Goal: Task Accomplishment & Management: Manage account settings

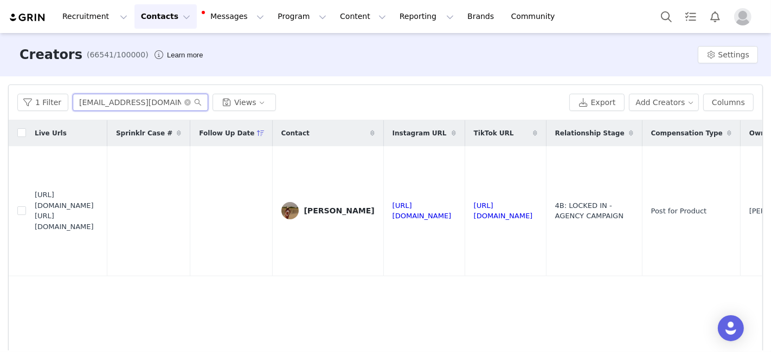
click at [134, 103] on input "[EMAIL_ADDRESS][DOMAIN_NAME]" at bounding box center [140, 102] width 135 height 17
click at [134, 102] on input "[EMAIL_ADDRESS][DOMAIN_NAME]" at bounding box center [140, 102] width 135 height 17
paste input "[EMAIL_ADDRESS]"
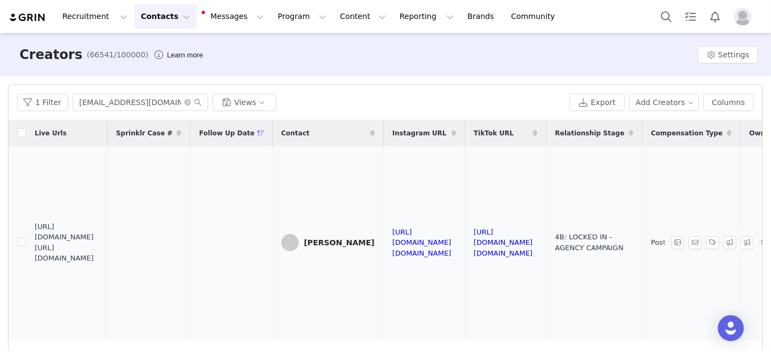
drag, startPoint x: 35, startPoint y: 230, endPoint x: 120, endPoint y: 260, distance: 90.2
click at [107, 260] on td "https://fashionnovadev.grin.live/f3be8921-8a44-4417-806c-e641b61c49de https://b…" at bounding box center [66, 242] width 81 height 193
copy span "https://babe.nova-influencer.com/f3be8921-8a44-4417-806c-e641b61c49de"
click at [93, 98] on input "oliviawatson650@gmail.com" at bounding box center [140, 102] width 135 height 17
click at [93, 99] on input "oliviawatson650@gmail.com" at bounding box center [140, 102] width 135 height 17
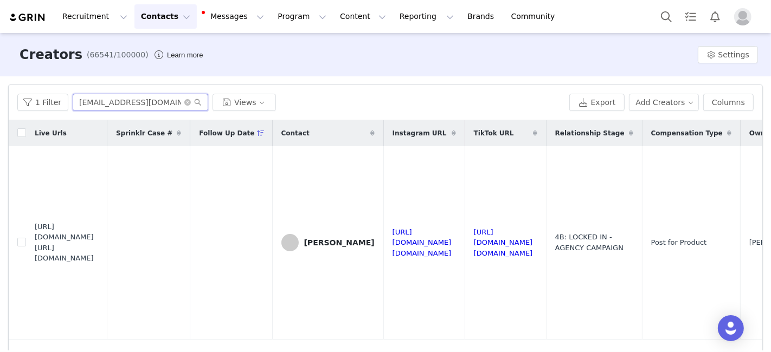
click at [93, 99] on input "oliviawatson650@gmail.com" at bounding box center [140, 102] width 135 height 17
paste input "juliaeromano22"
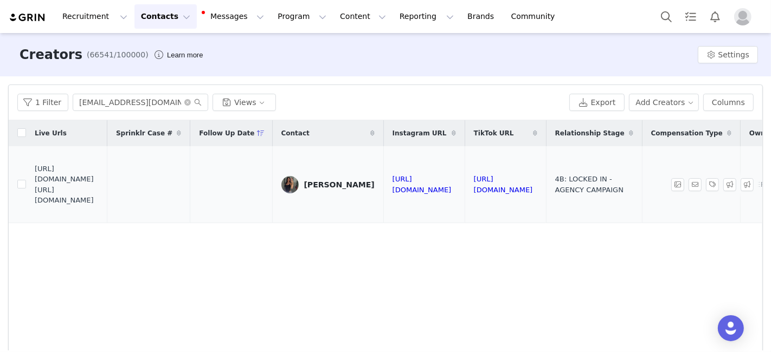
drag, startPoint x: 34, startPoint y: 179, endPoint x: 118, endPoint y: 209, distance: 89.1
click at [107, 209] on td "https://fashionnovadev.grin.live/f146674d-193f-455b-9d20-2d3d2bec75a8 https://b…" at bounding box center [66, 184] width 81 height 77
drag, startPoint x: 35, startPoint y: 179, endPoint x: 115, endPoint y: 209, distance: 84.9
click at [107, 209] on td "https://fashionnovadev.grin.live/f146674d-193f-455b-9d20-2d3d2bec75a8 https://b…" at bounding box center [66, 184] width 81 height 77
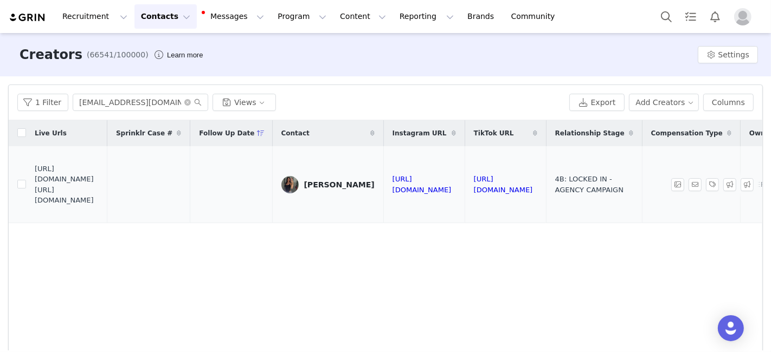
copy span "https://babe.nova-influencer.com/f146674d-193f-455b-9d20-2d3d2bec75a8"
click at [134, 98] on input "juliaeromano22@gmail.com" at bounding box center [140, 102] width 135 height 17
paste input "Ashlyn Przekop"
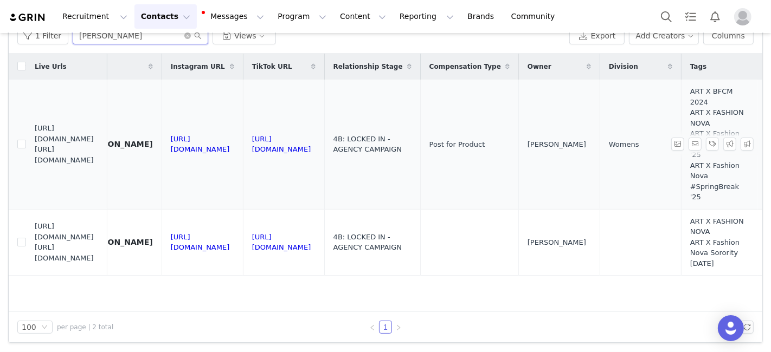
scroll to position [0, 440]
type input "Ashlyn Przekop"
click at [21, 238] on input "checkbox" at bounding box center [21, 242] width 9 height 9
checkbox input "true"
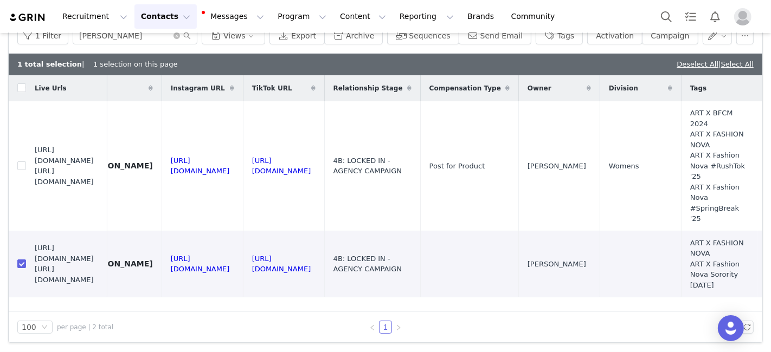
scroll to position [14, 0]
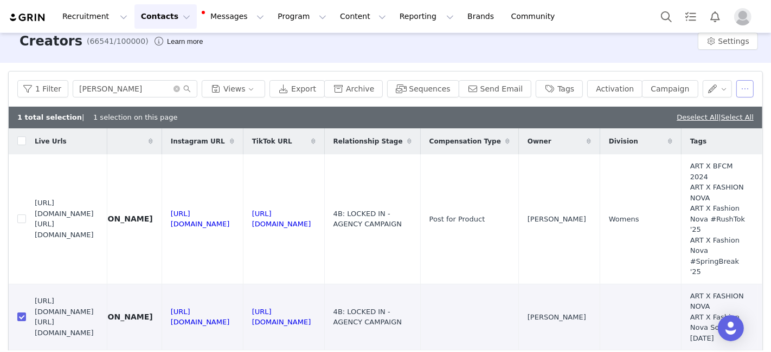
click at [747, 88] on button "button" at bounding box center [744, 88] width 17 height 17
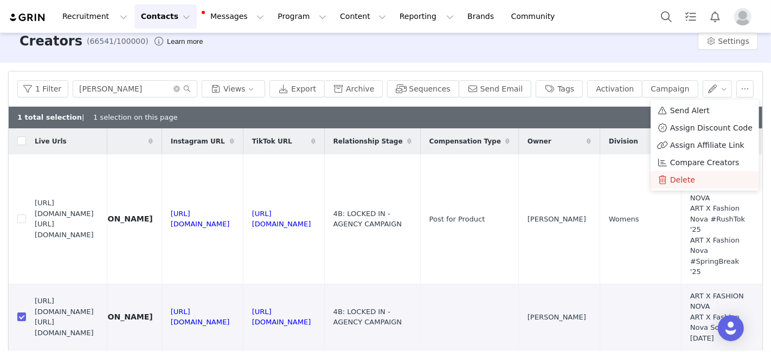
click at [670, 183] on span "Delete" at bounding box center [682, 180] width 25 height 12
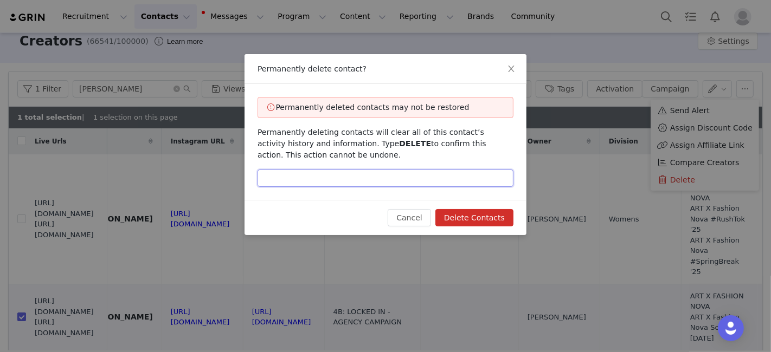
click at [435, 178] on input "text" at bounding box center [385, 178] width 256 height 17
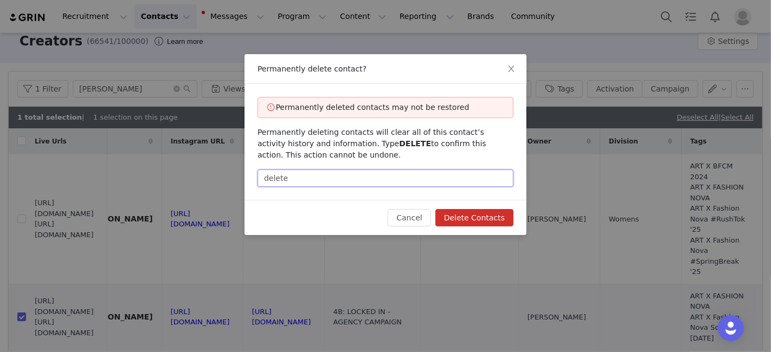
type input "delete"
click at [470, 216] on button "Delete Contacts" at bounding box center [474, 217] width 78 height 17
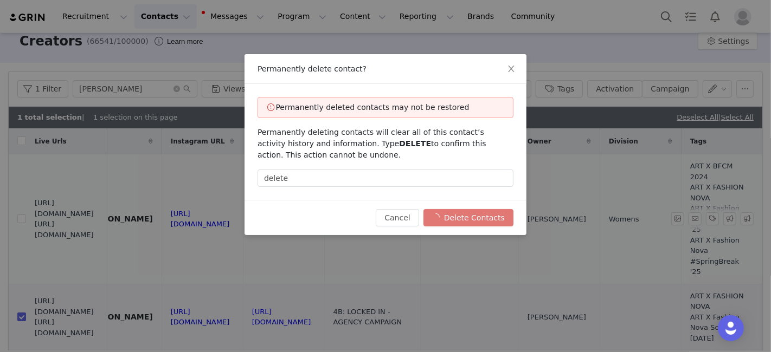
checkbox input "false"
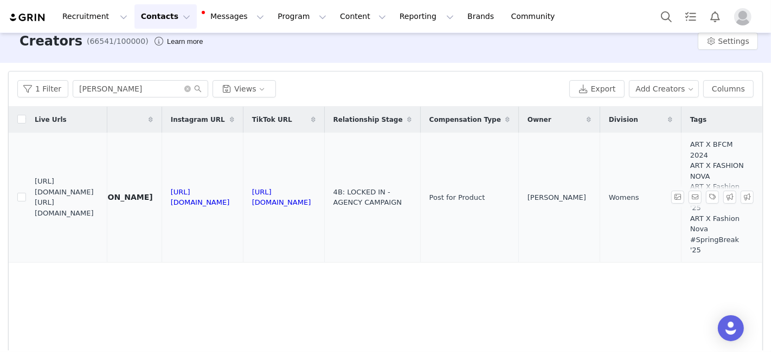
scroll to position [0, 321]
drag, startPoint x: 111, startPoint y: 215, endPoint x: 36, endPoint y: 195, distance: 77.6
click at [36, 195] on span "https://fashionnovadev.grin.live/a562623d-9da2-4a36-a5a2-e8e8eab98c46 https://b…" at bounding box center [67, 197] width 64 height 42
copy span "https://babe.nova-influencer.com/a562623d-9da2-4a36-a5a2-e8e8eab98c46"
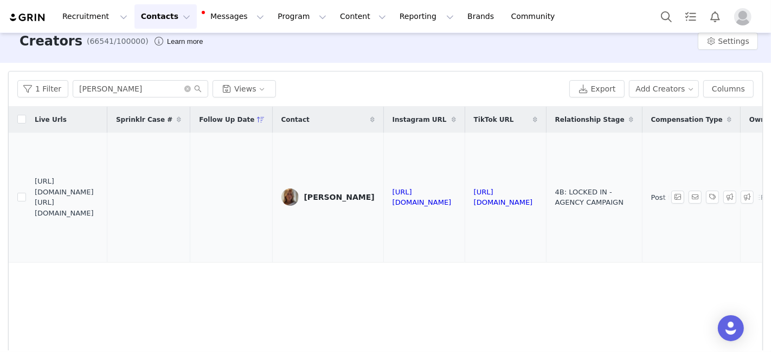
click at [299, 193] on img at bounding box center [289, 197] width 17 height 17
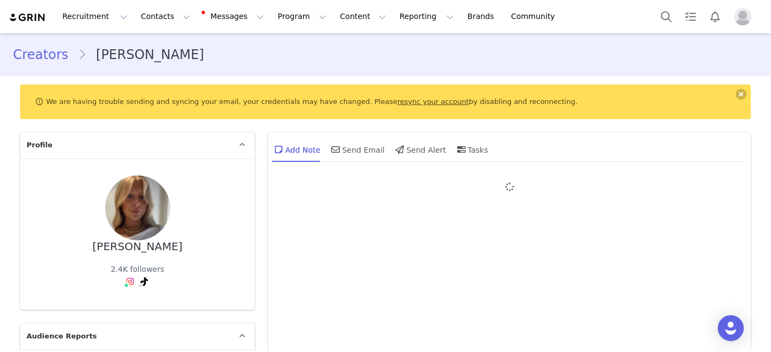
type input "+1 ([GEOGRAPHIC_DATA])"
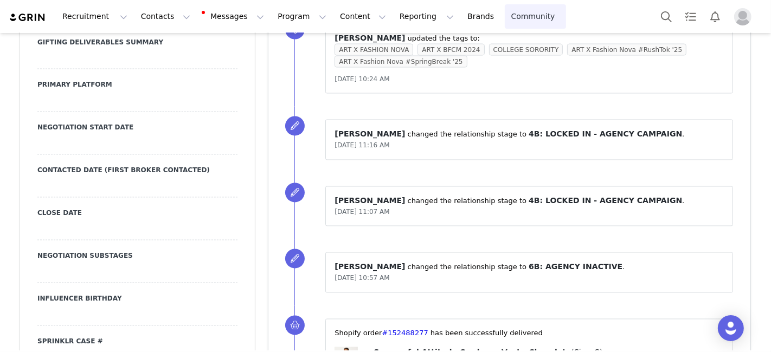
scroll to position [3621, 0]
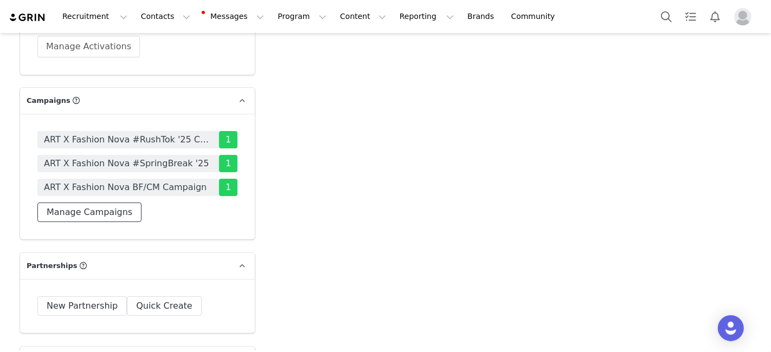
click at [70, 203] on button "Manage Campaigns" at bounding box center [89, 213] width 104 height 20
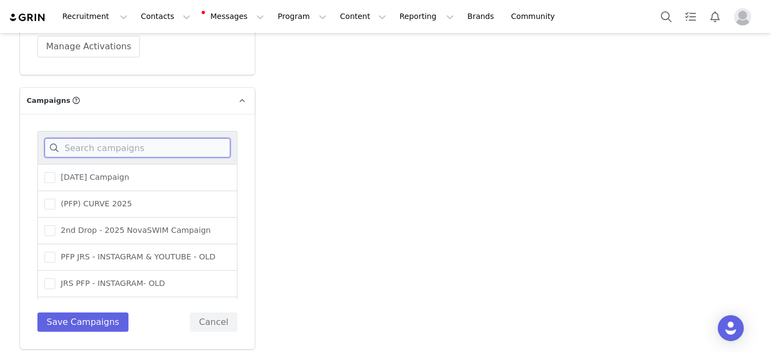
click at [162, 138] on input at bounding box center [137, 148] width 186 height 20
type input "halloween"
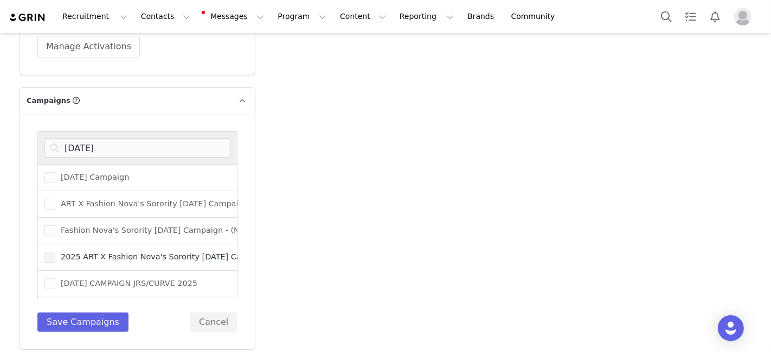
click at [108, 252] on span "2025 ART X Fashion Nova's Sorority Halloween Campaign" at bounding box center [162, 257] width 215 height 10
click at [55, 252] on input "2025 ART X Fashion Nova's Sorority Halloween Campaign" at bounding box center [55, 252] width 0 height 0
click at [60, 313] on button "Save Campaigns" at bounding box center [82, 323] width 91 height 20
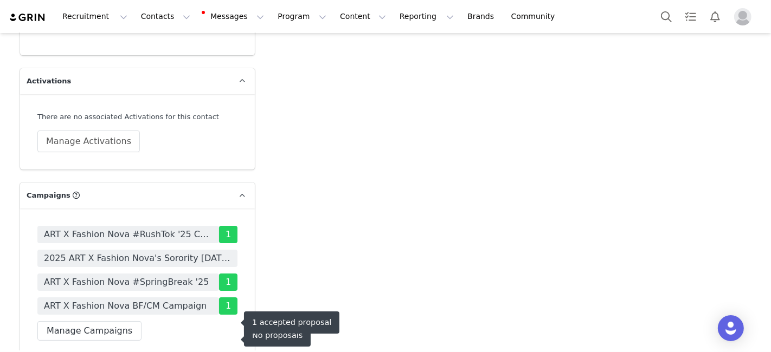
scroll to position [3362, 0]
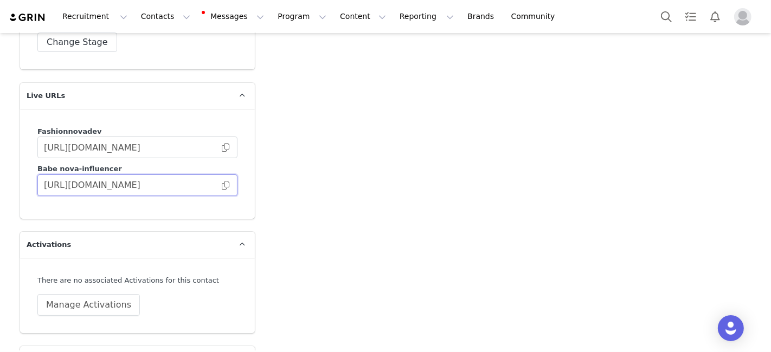
click at [228, 175] on input "https://babe.nova-influencer.com/a562623d-9da2-4a36-a5a2-e8e8eab98c46" at bounding box center [137, 186] width 200 height 22
click at [227, 185] on span at bounding box center [225, 185] width 11 height 0
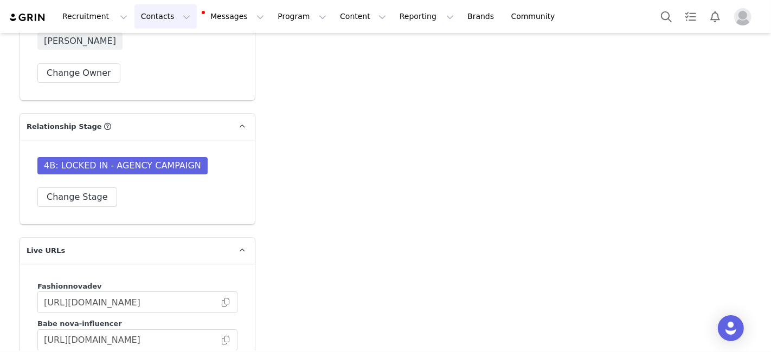
click at [144, 22] on button "Contacts Contacts" at bounding box center [165, 16] width 62 height 24
click at [147, 48] on p "Creators" at bounding box center [151, 47] width 33 height 11
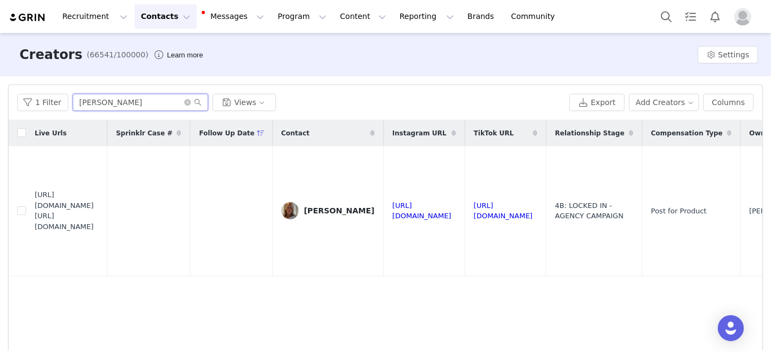
click at [128, 105] on input "Ashlyn Przekop" at bounding box center [140, 102] width 135 height 17
click at [128, 104] on input "Ashlyn Przekop" at bounding box center [140, 102] width 135 height 17
paste input "blissbrenner@gmail.com"
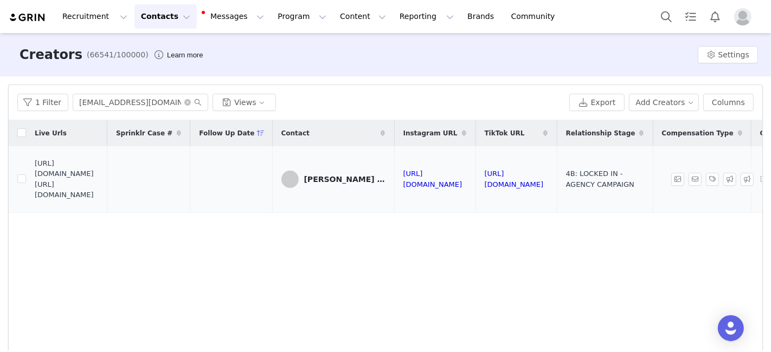
drag, startPoint x: 37, startPoint y: 177, endPoint x: 44, endPoint y: 179, distance: 7.9
click at [44, 179] on span "https://fashionnovadev.grin.live/9e30d889-72fb-40a9-aeee-ec01f0c8a929 https://b…" at bounding box center [67, 179] width 64 height 42
click at [33, 179] on td "https://fashionnovadev.grin.live/9e30d889-72fb-40a9-aeee-ec01f0c8a929 https://b…" at bounding box center [66, 179] width 81 height 66
drag, startPoint x: 35, startPoint y: 179, endPoint x: 120, endPoint y: 204, distance: 88.7
click at [99, 201] on span "https://fashionnovadev.grin.live/9e30d889-72fb-40a9-aeee-ec01f0c8a929 https://b…" at bounding box center [67, 179] width 64 height 42
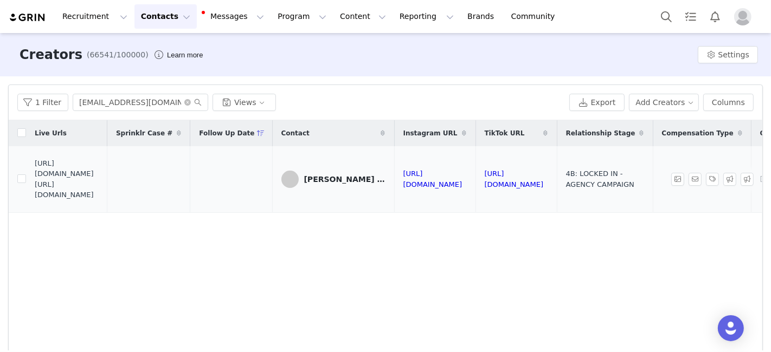
copy span "https://babe.nova-influencer.com/9e30d889-72fb-40a9-aeee-ec01f0c8a929"
click at [105, 98] on input "blissbrenner@gmail.com" at bounding box center [140, 102] width 135 height 17
paste input "alissa.zirelli@icloud"
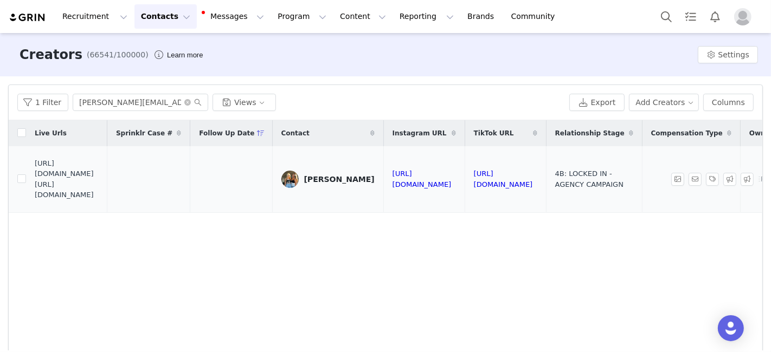
drag, startPoint x: 35, startPoint y: 180, endPoint x: 108, endPoint y: 199, distance: 76.2
click at [99, 201] on span "https://fashionnovadev.grin.live/49ad029a-bad3-4f7f-9e43-221f1a35570f https://b…" at bounding box center [67, 179] width 64 height 42
copy span "https://babe.nova-influencer.com/49ad029a-bad3-4f7f-9e43-221f1a35570f"
click at [151, 106] on input "alissa.zirelli@icloud.com" at bounding box center [140, 102] width 135 height 17
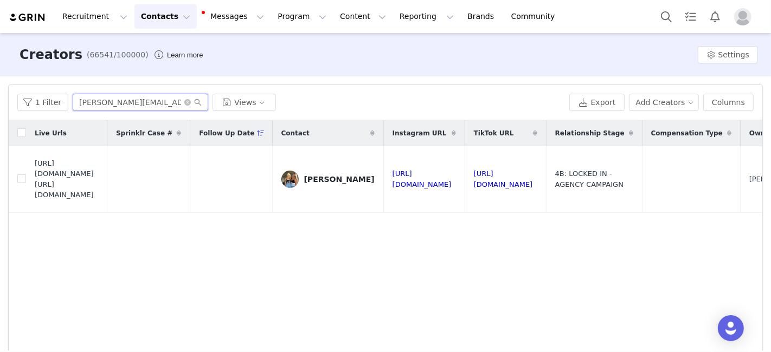
click at [151, 106] on input "alissa.zirelli@icloud.com" at bounding box center [140, 102] width 135 height 17
paste input "exiskenefic@aol"
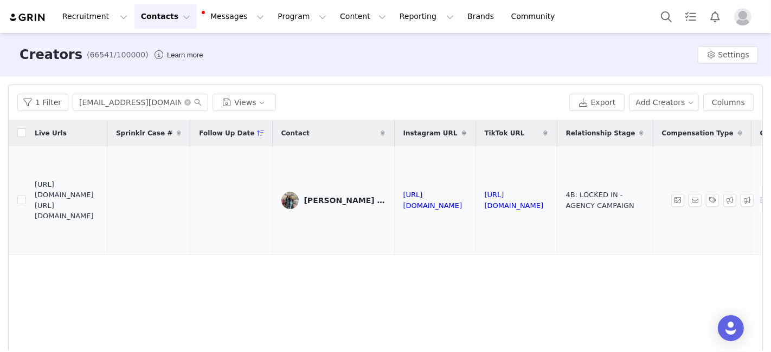
drag, startPoint x: 36, startPoint y: 195, endPoint x: 120, endPoint y: 221, distance: 87.9
click at [107, 223] on td "https://fashionnovadev.grin.live/dac5235f-00e0-4387-aae3-eb6655b8270d https://b…" at bounding box center [66, 200] width 81 height 108
copy span "https://babe.nova-influencer.com/dac5235f-00e0-4387-aae3-eb6655b8270d"
click at [95, 96] on input "alexiskenefic@aol.com" at bounding box center [140, 102] width 135 height 17
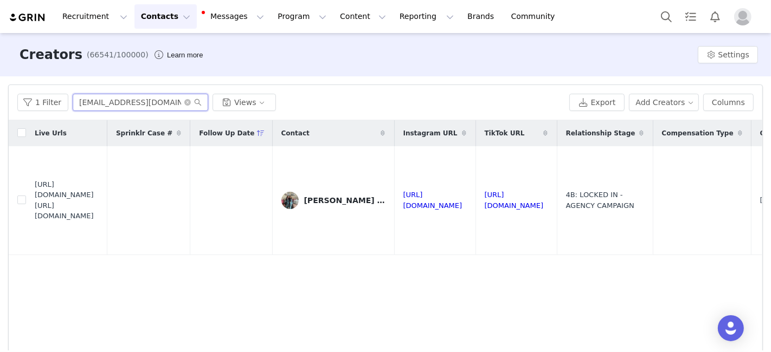
click at [95, 96] on input "alexiskenefic@aol.com" at bounding box center [140, 102] width 135 height 17
paste input "dancer.bailey13@gmai"
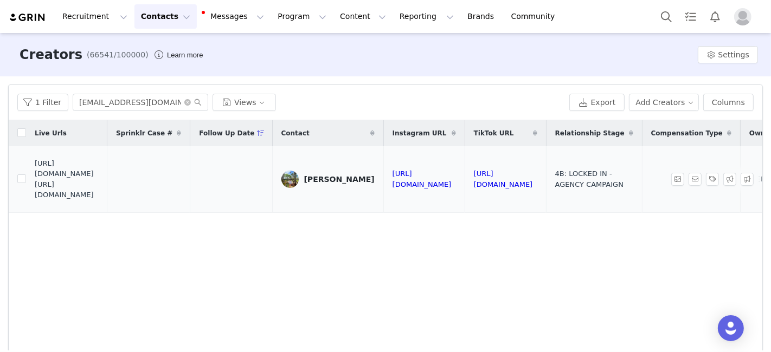
drag, startPoint x: 36, startPoint y: 177, endPoint x: 128, endPoint y: 207, distance: 97.0
click at [107, 207] on td "https://fashionnovadev.grin.live/d1327637-9381-407f-9cda-30101f4a892b https://b…" at bounding box center [66, 179] width 81 height 66
copy span "https://babe.nova-influencer.com/d1327637-9381-407f-9cda-30101f4a892b"
click at [95, 105] on input "dancer.bailey13@gmail.com" at bounding box center [140, 102] width 135 height 17
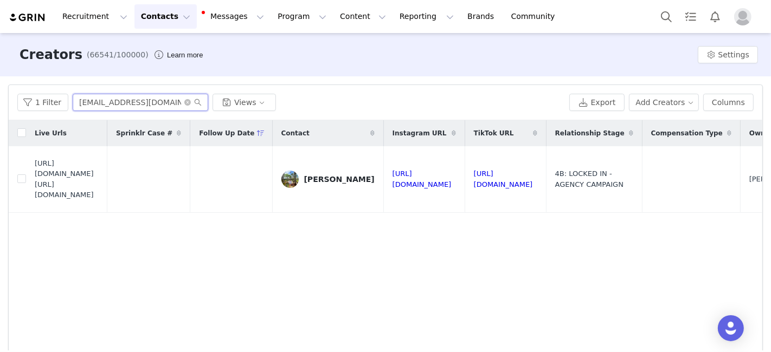
click at [95, 105] on input "dancer.bailey13@gmail.com" at bounding box center [140, 102] width 135 height 17
paste input "avacurcio"
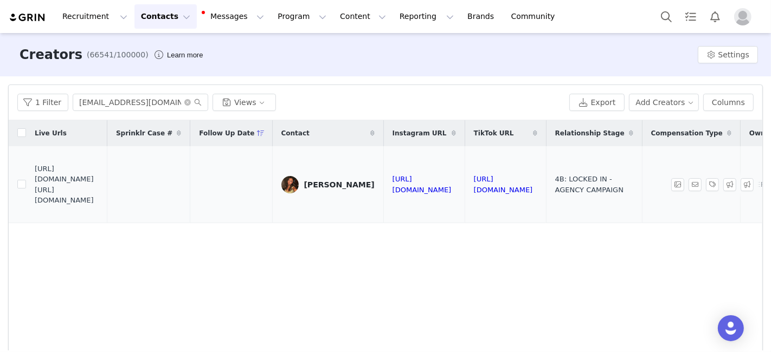
drag, startPoint x: 35, startPoint y: 178, endPoint x: 123, endPoint y: 201, distance: 91.4
click at [99, 201] on span "https://fashionnovadev.grin.live/35941895-ba56-46d9-beaa-d61a857d3e7a https://b…" at bounding box center [67, 185] width 64 height 42
copy span "https://babe.nova-influencer.com/35941895-ba56-46d9-beaa-d61a857d3e7a"
click at [91, 99] on input "avacurcio@gmail.com" at bounding box center [140, 102] width 135 height 17
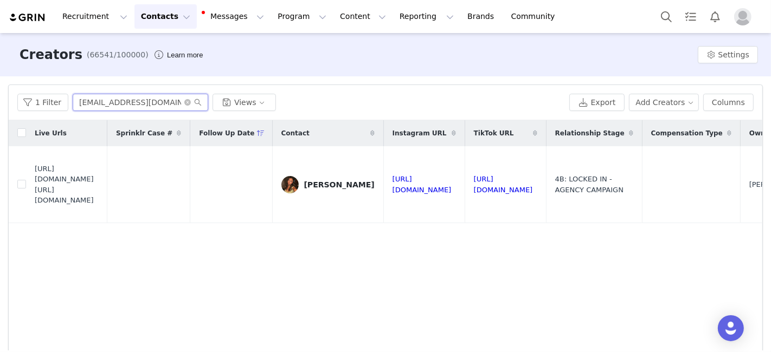
click at [91, 99] on input "avacurcio@gmail.com" at bounding box center [140, 102] width 135 height 17
paste input "lakeycakes9"
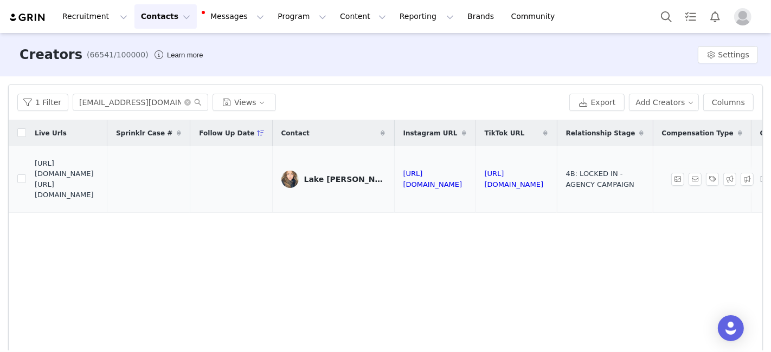
drag, startPoint x: 35, startPoint y: 179, endPoint x: 120, endPoint y: 201, distance: 87.3
click at [99, 201] on span "https://fashionnovadev.grin.live/ae9ed4c3-c416-4595-80a2-5162a6477fe9 https://b…" at bounding box center [67, 179] width 64 height 42
copy span "https://babe.nova-influencer.com/ae9ed4c3-c416-4595-80a2-5162a6477fe9"
click at [105, 99] on input "lakeycakes9@gmail.com" at bounding box center [140, 102] width 135 height 17
click at [105, 100] on input "lakeycakes9@gmail.com" at bounding box center [140, 102] width 135 height 17
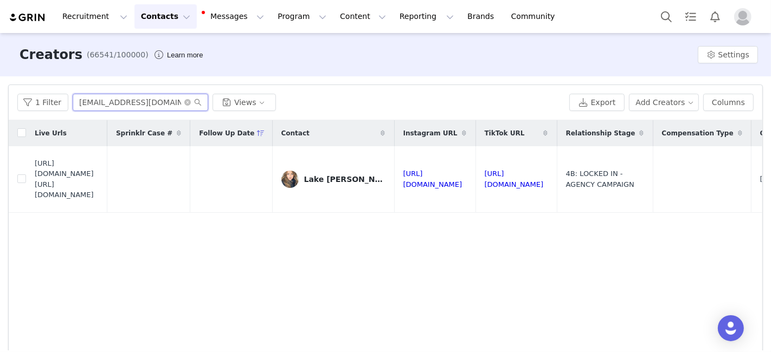
click at [105, 100] on input "lakeycakes9@gmail.com" at bounding box center [140, 102] width 135 height 17
paste input "ceverheyden"
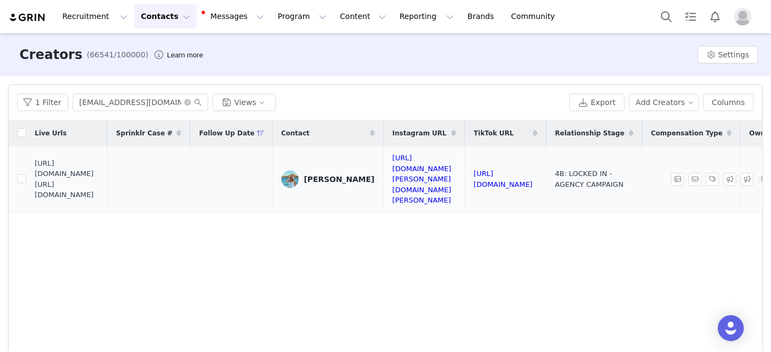
drag, startPoint x: 35, startPoint y: 180, endPoint x: 103, endPoint y: 209, distance: 73.8
click at [102, 209] on td "https://fashionnovadev.grin.live/906331a7-0209-4ff9-8a6f-6efceddc2e18 https://b…" at bounding box center [66, 179] width 81 height 66
copy span "https://babe.nova-influencer.com/906331a7-0209-4ff9-8a6f-6efceddc2e18"
click at [137, 98] on input "ceverheyden@gmail.com" at bounding box center [140, 102] width 135 height 17
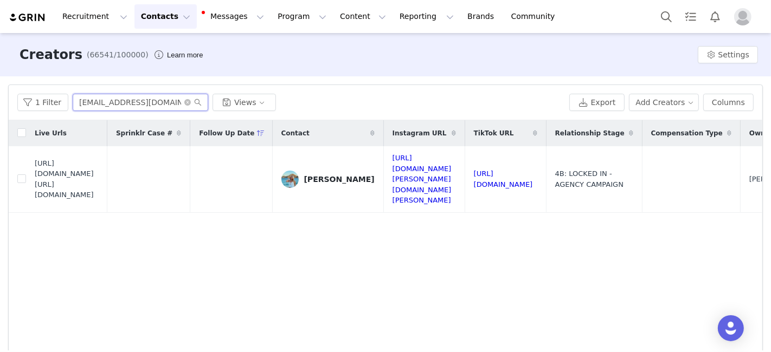
click at [137, 98] on input "ceverheyden@gmail.com" at bounding box center [140, 102] width 135 height 17
paste input "a.couzzi1226"
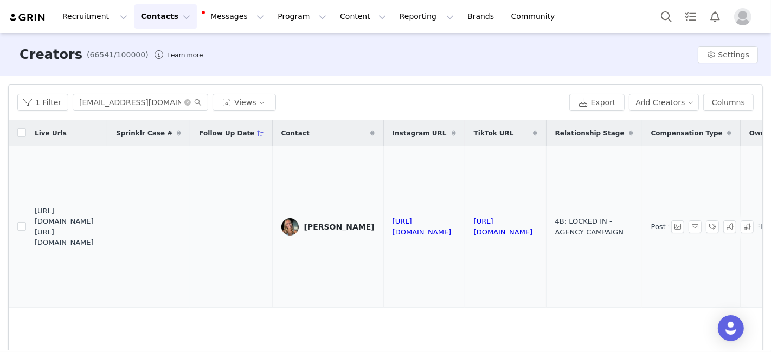
drag, startPoint x: 35, startPoint y: 221, endPoint x: 111, endPoint y: 250, distance: 81.6
click at [107, 250] on td "https://fashionnovadev.grin.live/a5e3a680-0b5b-41e2-bcd5-e34bbf28fe70 https://b…" at bounding box center [66, 227] width 81 height 162
click at [139, 106] on input "a.couzzi1226@gmail.com" at bounding box center [140, 102] width 135 height 17
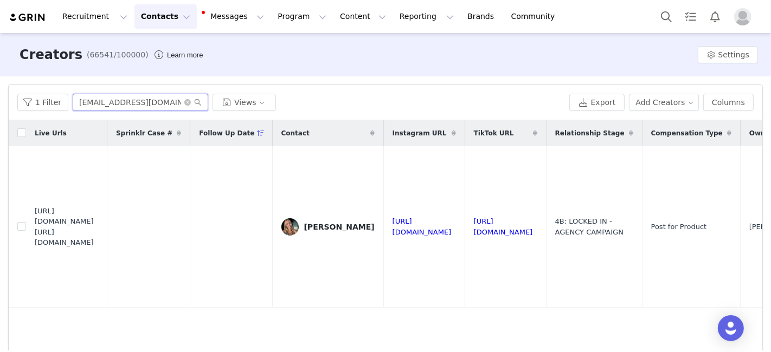
paste input "destinykline569"
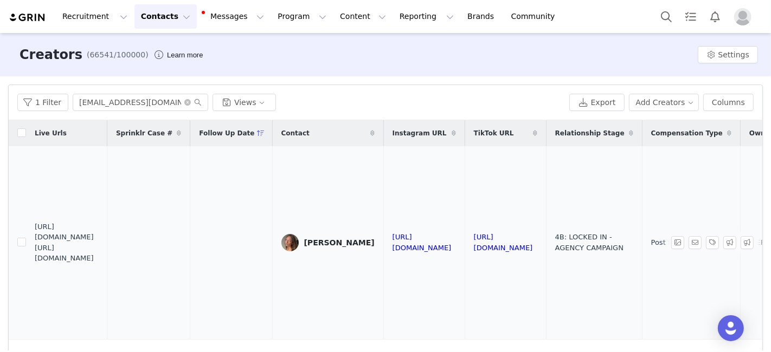
drag, startPoint x: 36, startPoint y: 229, endPoint x: 111, endPoint y: 254, distance: 79.4
click at [99, 254] on span "https://fashionnovadev.grin.live/27e01248-53f6-42e4-b240-ce25823178e3 https://b…" at bounding box center [67, 243] width 64 height 42
click at [149, 95] on input "destinykline569@gmail.com" at bounding box center [140, 102] width 135 height 17
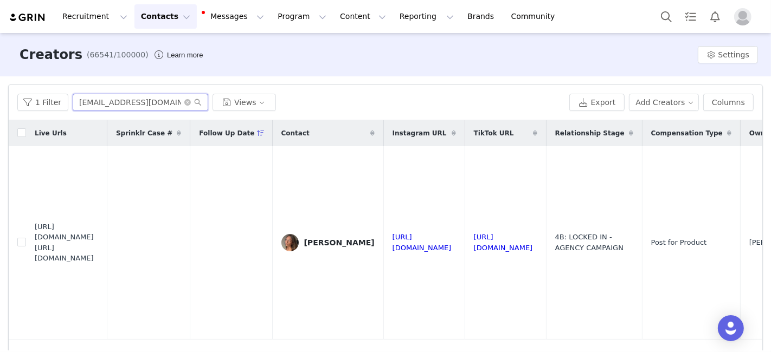
paste input "Leytonpayne2022"
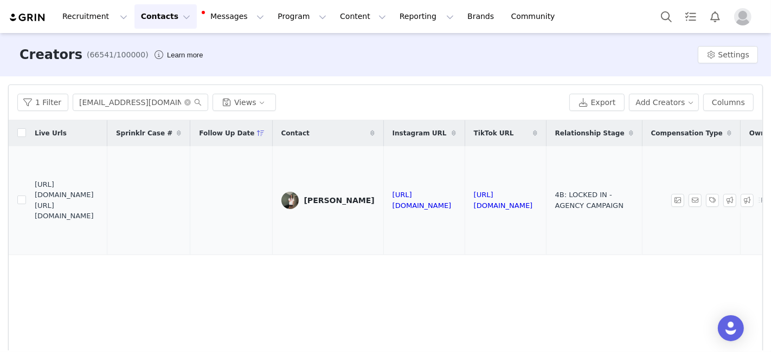
drag, startPoint x: 35, startPoint y: 190, endPoint x: 118, endPoint y: 221, distance: 88.3
click at [107, 221] on td "https://fashionnovadev.grin.live/6ef811cd-ae9e-4d57-8308-15bfd88ab2a5 https://b…" at bounding box center [66, 200] width 81 height 108
click at [102, 105] on input "Leytonpayne2022@gmail.com" at bounding box center [140, 102] width 135 height 17
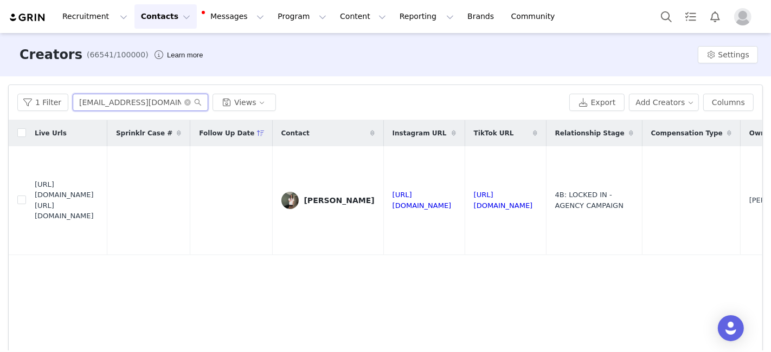
paste input "fabgab115"
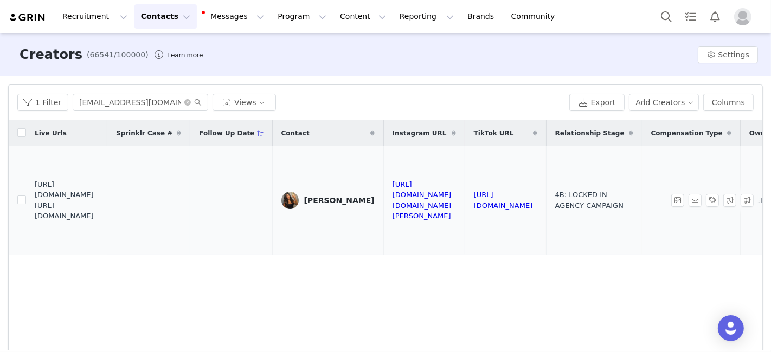
drag, startPoint x: 35, startPoint y: 193, endPoint x: 132, endPoint y: 231, distance: 103.7
click at [107, 231] on td "https://fashionnovadev.grin.live/db9a1971-fc85-40c5-aa30-3c4616a9fab9 https://b…" at bounding box center [66, 200] width 81 height 108
click at [122, 104] on input "fabgab115@gmail.com" at bounding box center [140, 102] width 135 height 17
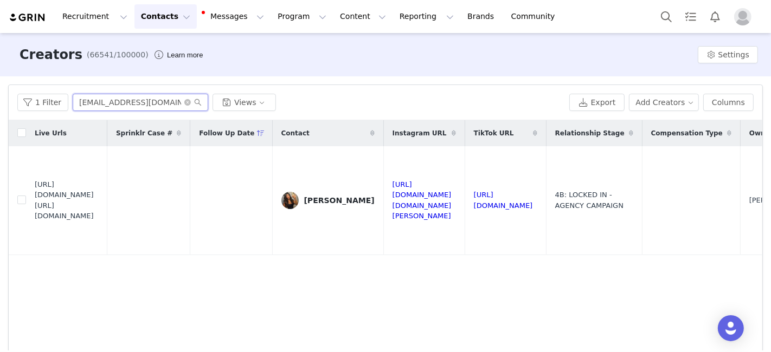
paste input "gracerrothenberg"
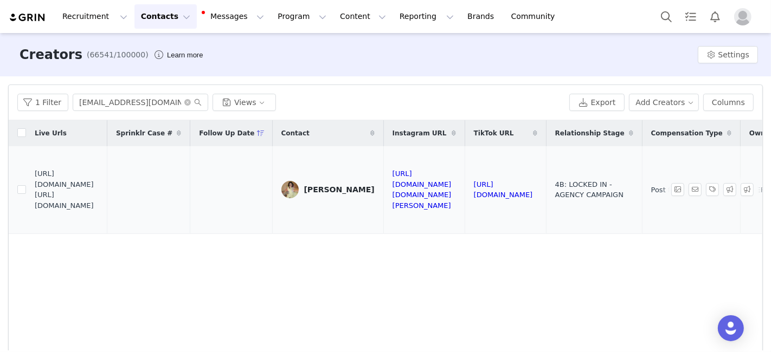
drag, startPoint x: 35, startPoint y: 189, endPoint x: 118, endPoint y: 212, distance: 86.5
click at [99, 211] on span "https://fashionnovadev.grin.live/2e63da01-9d13-4852-b783-816cecd00bc5 https://b…" at bounding box center [67, 190] width 64 height 42
click at [114, 108] on input "gracerrothenberg@gmail.com" at bounding box center [140, 102] width 135 height 17
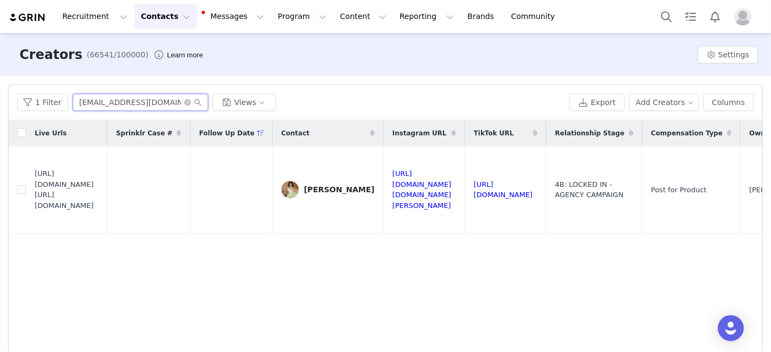
paste input "addisonrose011"
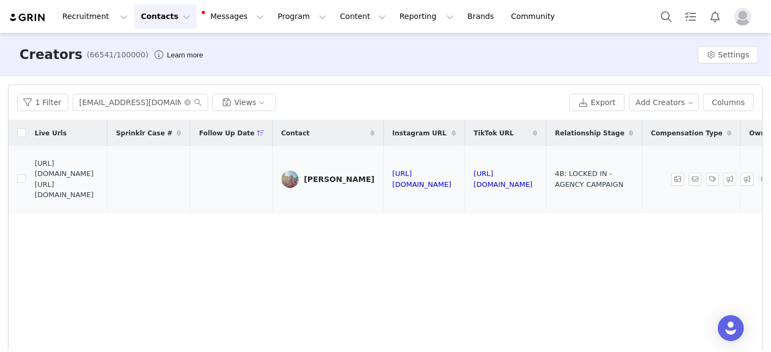
drag, startPoint x: 36, startPoint y: 177, endPoint x: 118, endPoint y: 201, distance: 85.8
click at [99, 201] on span "https://fashionnovadev.grin.live/34f91203-253e-47b6-98ea-267f49767403 https://b…" at bounding box center [67, 179] width 64 height 42
click at [117, 95] on input "addisonrose011@gmail.com" at bounding box center [140, 102] width 135 height 17
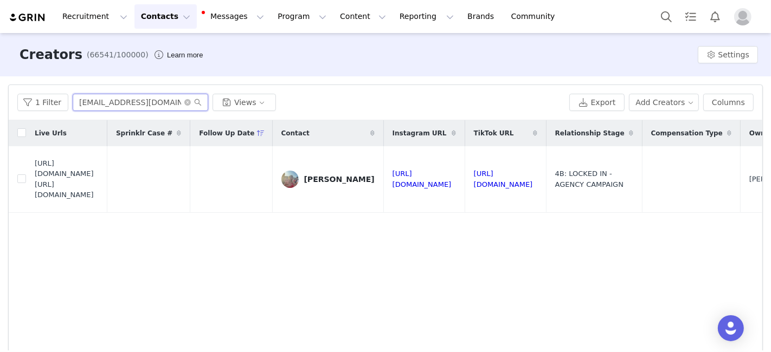
paste input "tbdennon"
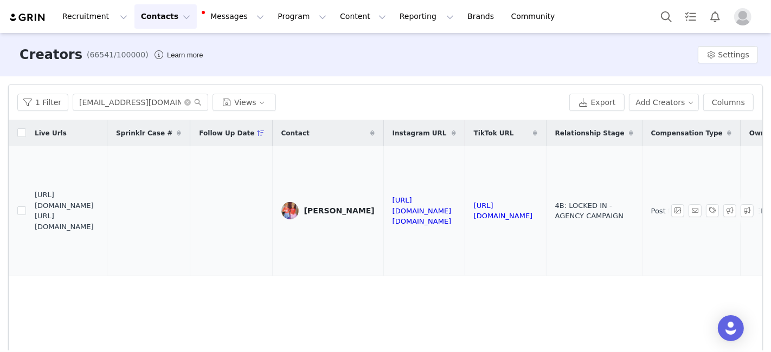
drag, startPoint x: 35, startPoint y: 206, endPoint x: 108, endPoint y: 229, distance: 76.1
click at [99, 229] on span "https://fashionnovadev.grin.live/b4eec4ff-76eb-4487-bf97-d4562a8e1d02 https://b…" at bounding box center [67, 211] width 64 height 42
click at [98, 102] on input "tbdennon@gmail.com" at bounding box center [140, 102] width 135 height 17
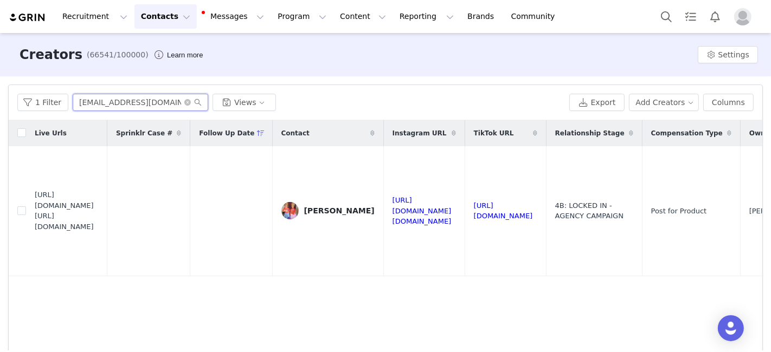
paste input "sarinsayahh"
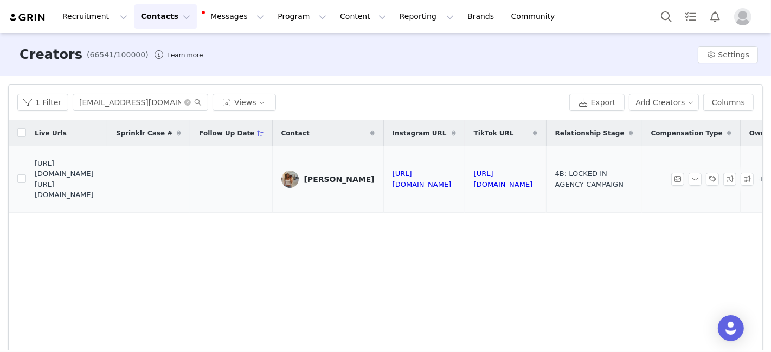
drag, startPoint x: 36, startPoint y: 179, endPoint x: 115, endPoint y: 198, distance: 81.5
click at [99, 198] on span "https://fashionnovadev.grin.live/f7cb834a-ebe9-4fe7-9825-a0c618890982 https://b…" at bounding box center [67, 179] width 64 height 42
click at [93, 102] on input "sarinsayahh@gmail.com" at bounding box center [140, 102] width 135 height 17
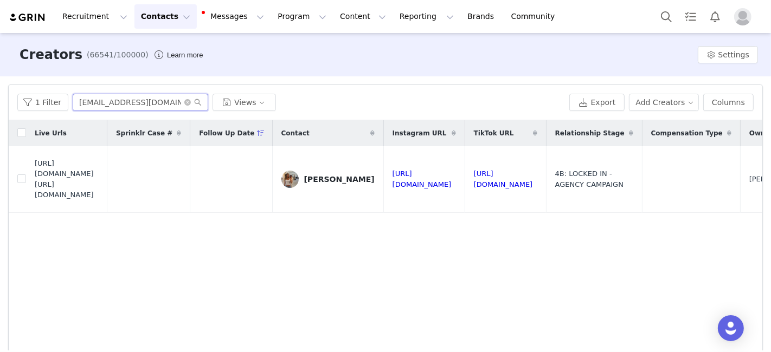
paste input "valentinabwolff"
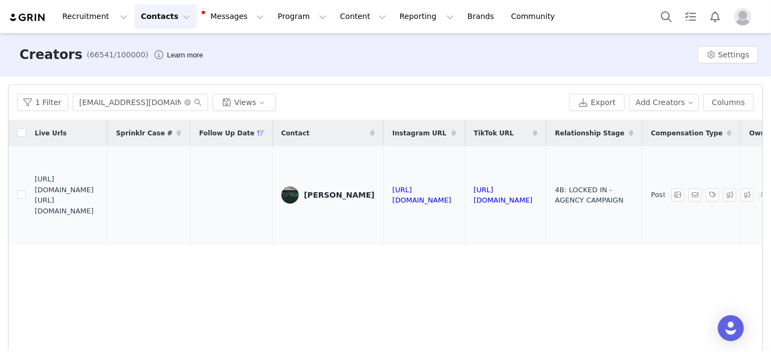
drag, startPoint x: 36, startPoint y: 195, endPoint x: 111, endPoint y: 218, distance: 77.8
click at [99, 216] on span "https://fashionnovadev.grin.live/9f90b847-e7f5-4046-a828-42053729254c https://b…" at bounding box center [67, 195] width 64 height 42
drag, startPoint x: 111, startPoint y: 218, endPoint x: 34, endPoint y: 196, distance: 80.3
click at [34, 196] on td "https://fashionnovadev.grin.live/9f90b847-e7f5-4046-a828-42053729254c https://b…" at bounding box center [66, 195] width 81 height 98
click at [35, 196] on span "https://fashionnovadev.grin.live/9f90b847-e7f5-4046-a828-42053729254c https://b…" at bounding box center [67, 195] width 64 height 42
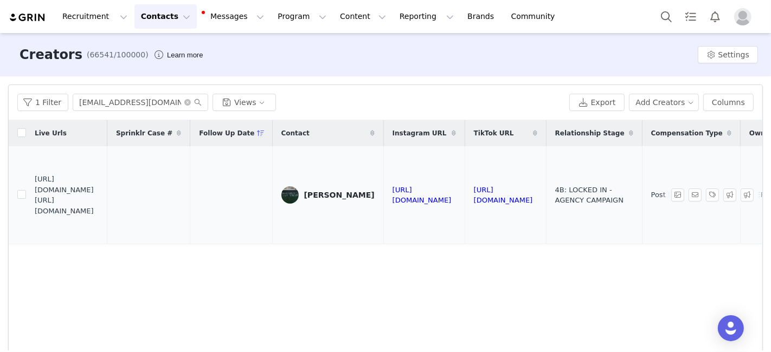
drag, startPoint x: 35, startPoint y: 196, endPoint x: 117, endPoint y: 215, distance: 84.0
click at [99, 216] on span "https://fashionnovadev.grin.live/9f90b847-e7f5-4046-a828-42053729254c https://b…" at bounding box center [67, 195] width 64 height 42
click at [128, 98] on input "valentinabwolff@gmail.com" at bounding box center [140, 102] width 135 height 17
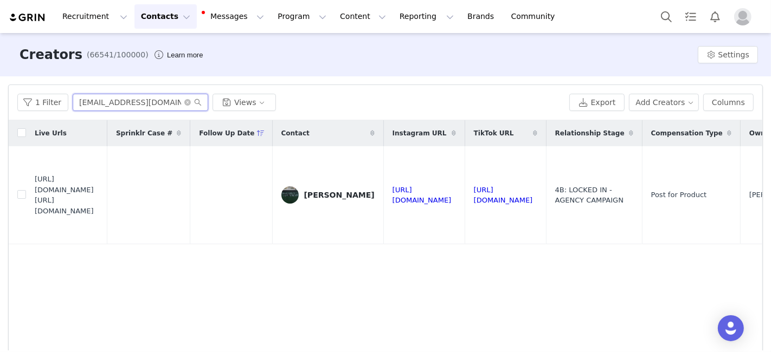
paste input "lextea6"
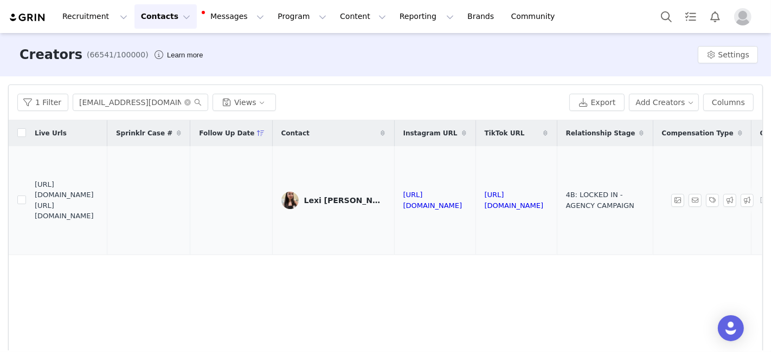
drag, startPoint x: 36, startPoint y: 190, endPoint x: 115, endPoint y: 211, distance: 82.3
click at [99, 211] on span "https://fashionnovadev.grin.live/b3bd888b-1773-4092-b781-5e8be4e06917 https://b…" at bounding box center [67, 200] width 64 height 42
click at [124, 107] on input "lextea6@gmail.com" at bounding box center [140, 102] width 135 height 17
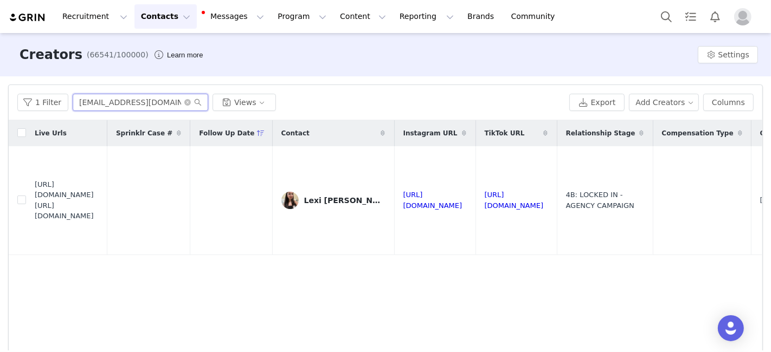
paste input "tessmursrus@icloud"
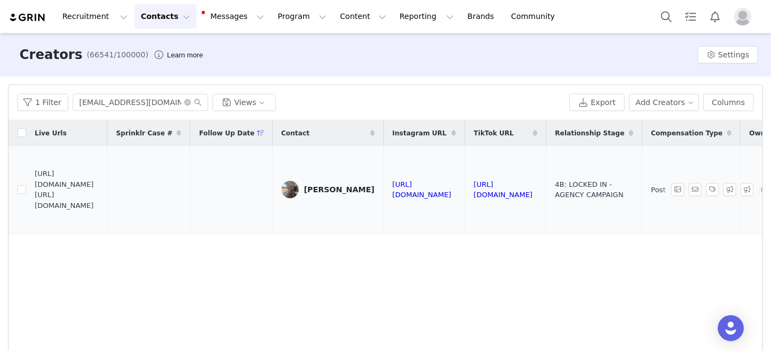
drag, startPoint x: 36, startPoint y: 189, endPoint x: 117, endPoint y: 210, distance: 83.6
click at [99, 211] on span "https://fashionnovadev.grin.live/c92d5602-5f80-4707-8934-c05d2f1e8d41 https://b…" at bounding box center [67, 190] width 64 height 42
click at [141, 100] on input "tessmursrus@icloud.com" at bounding box center [140, 102] width 135 height 17
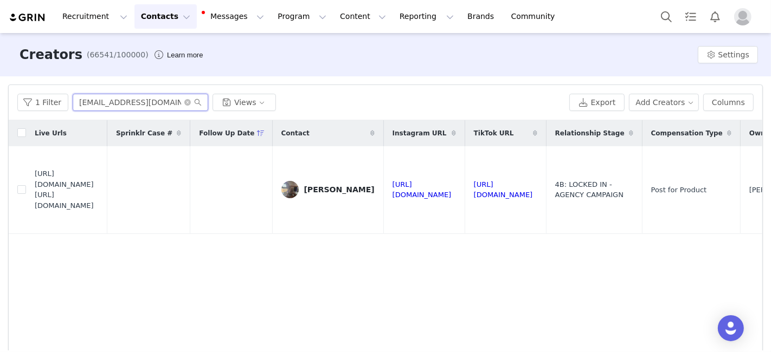
paste input "Molmolsal@verizon.net"
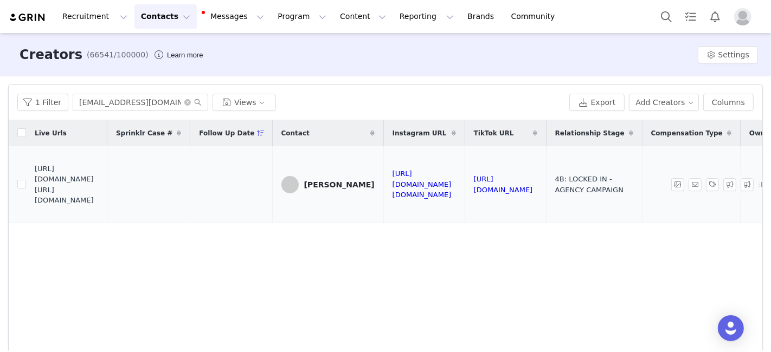
drag, startPoint x: 36, startPoint y: 179, endPoint x: 117, endPoint y: 201, distance: 84.0
click at [99, 201] on span "https://fashionnovadev.grin.live/fbec4536-7450-48e9-a5a9-f022ad35213f https://b…" at bounding box center [67, 185] width 64 height 42
click at [108, 106] on input "Molmolsal@verizon.net" at bounding box center [140, 102] width 135 height 17
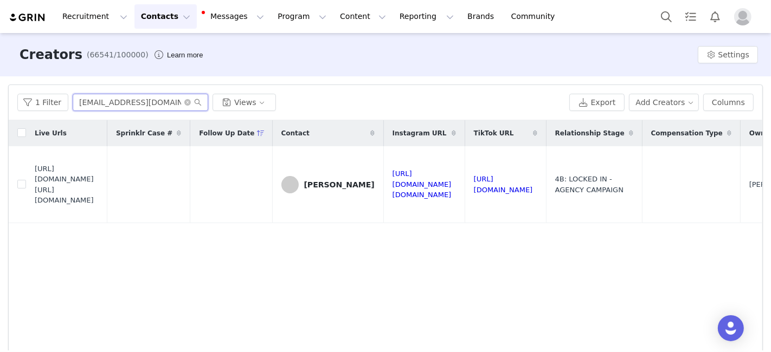
paste input "allison.j.mccarty@gmail.com"
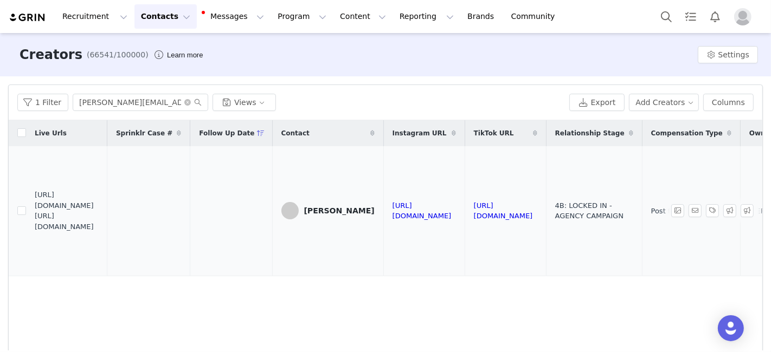
drag, startPoint x: 35, startPoint y: 204, endPoint x: 114, endPoint y: 224, distance: 81.6
click at [99, 224] on span "https://fashionnovadev.grin.live/527e0178-b4b6-4194-b540-c85c0f6fddd1 https://b…" at bounding box center [67, 211] width 64 height 42
click at [92, 106] on input "allison.j.mccarty@gmail.com" at bounding box center [140, 102] width 135 height 17
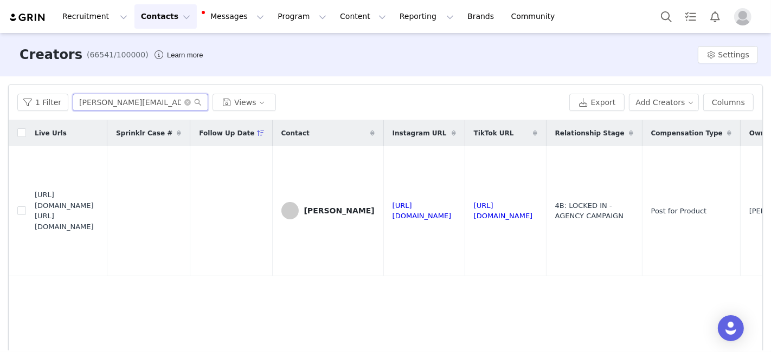
paste input "pearsonc2023"
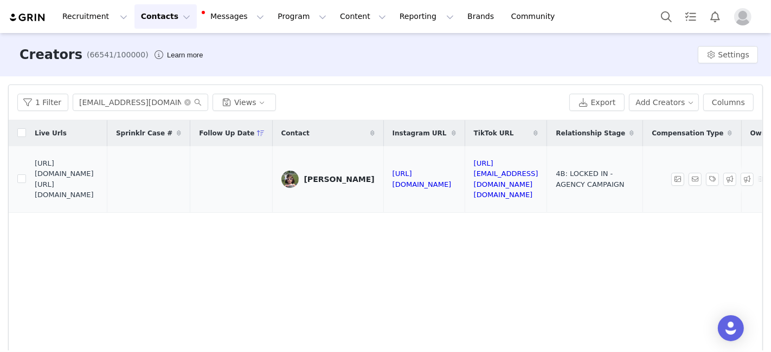
drag, startPoint x: 36, startPoint y: 177, endPoint x: 116, endPoint y: 205, distance: 85.0
click at [99, 201] on span "https://fashionnovadev.grin.live/9d898f13-fd04-4970-ad11-af3ca887750d https://b…" at bounding box center [67, 179] width 64 height 42
click at [93, 109] on input "pearsonc2023@gmail.com" at bounding box center [140, 102] width 135 height 17
click at [92, 109] on input "pearsonc2023@gmail.com" at bounding box center [140, 102] width 135 height 17
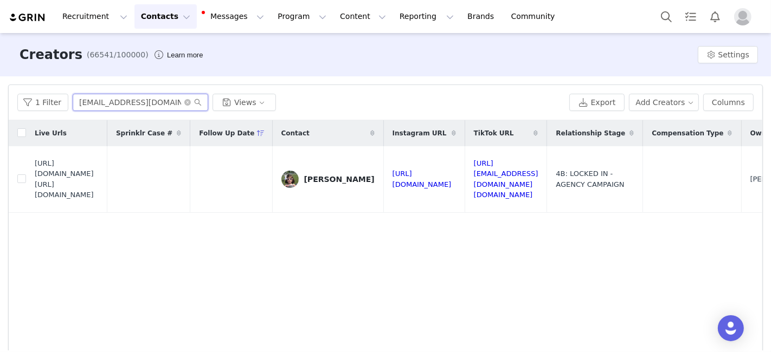
paste input "evelyn.cassidy08"
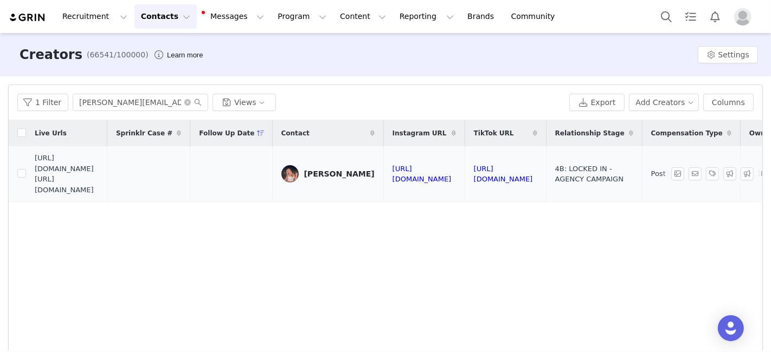
drag, startPoint x: 36, startPoint y: 178, endPoint x: 125, endPoint y: 201, distance: 92.1
click at [99, 195] on span "https://fashionnovadev.grin.live/802f9d97-b50c-400a-bc94-03d87b05410b https://b…" at bounding box center [67, 174] width 64 height 42
click at [140, 106] on input "evelyn.cassidy08@gmail.com" at bounding box center [140, 102] width 135 height 17
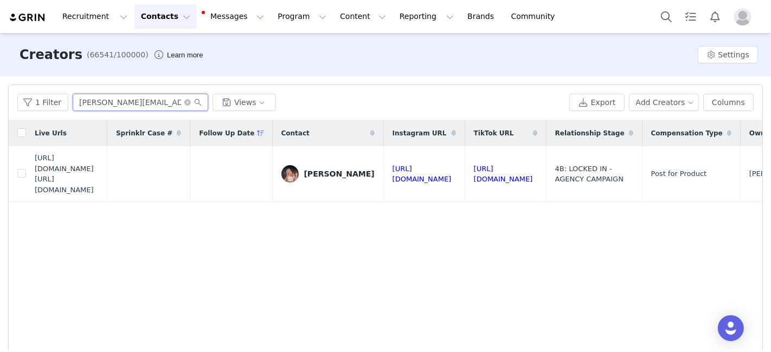
paste input "kkdounut2004"
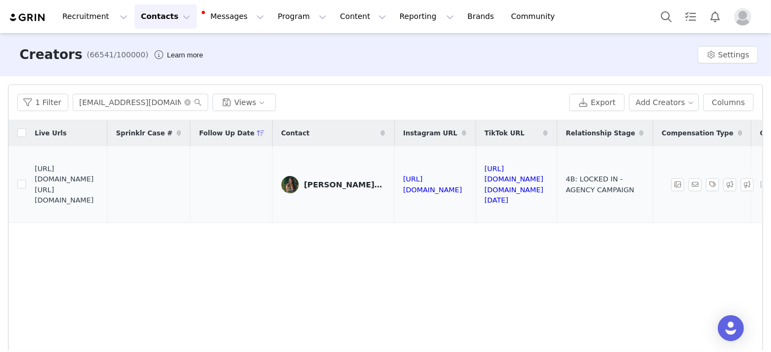
drag, startPoint x: 36, startPoint y: 178, endPoint x: 100, endPoint y: 190, distance: 64.6
click at [99, 190] on span "https://fashionnovadev.grin.live/bc8fa169-a908-498d-9de9-8c769408dad8 https://b…" at bounding box center [67, 185] width 64 height 42
drag, startPoint x: 111, startPoint y: 199, endPoint x: 35, endPoint y: 182, distance: 77.4
click at [35, 182] on span "https://fashionnovadev.grin.live/bc8fa169-a908-498d-9de9-8c769408dad8 https://b…" at bounding box center [67, 185] width 64 height 42
click at [134, 105] on input "kkdounut2004@gmail.com" at bounding box center [140, 102] width 135 height 17
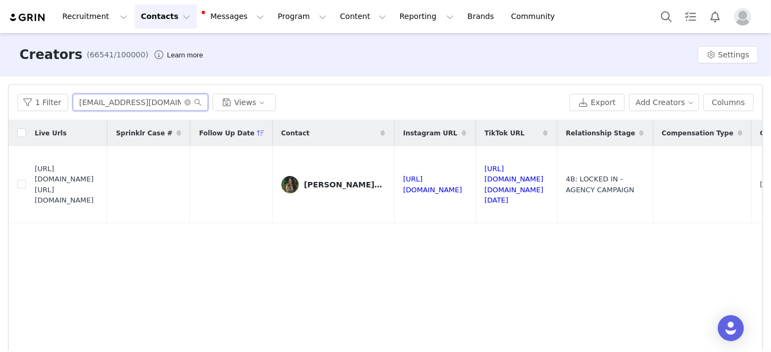
click at [134, 105] on input "kkdounut2004@gmail.com" at bounding box center [140, 102] width 135 height 17
paste input "manikisjuliet"
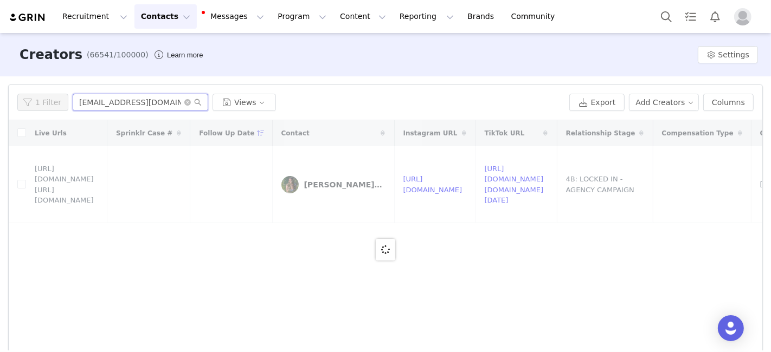
scroll to position [9, 0]
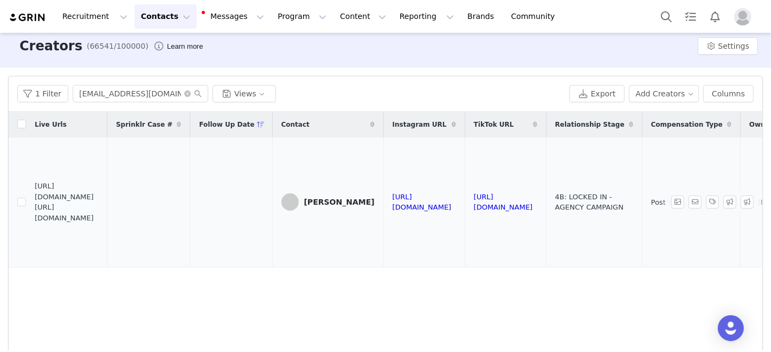
drag, startPoint x: 34, startPoint y: 195, endPoint x: 101, endPoint y: 211, distance: 69.0
click at [99, 211] on span "https://fashionnovadev.grin.live/ee8498ff-83e1-456c-8c7c-9548c7065d7a https://b…" at bounding box center [67, 202] width 64 height 42
drag, startPoint x: 36, startPoint y: 195, endPoint x: 127, endPoint y: 219, distance: 94.1
click at [99, 219] on span "https://fashionnovadev.grin.live/ee8498ff-83e1-456c-8c7c-9548c7065d7a https://b…" at bounding box center [67, 202] width 64 height 42
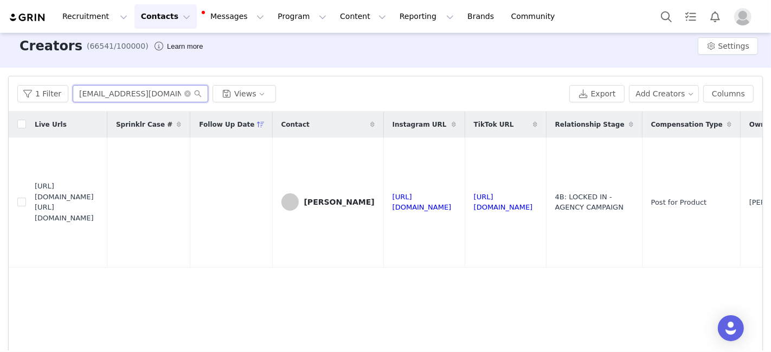
click at [122, 91] on input "manikisjuliet@gmail.com" at bounding box center [140, 93] width 135 height 17
paste input "sammiewisniewski"
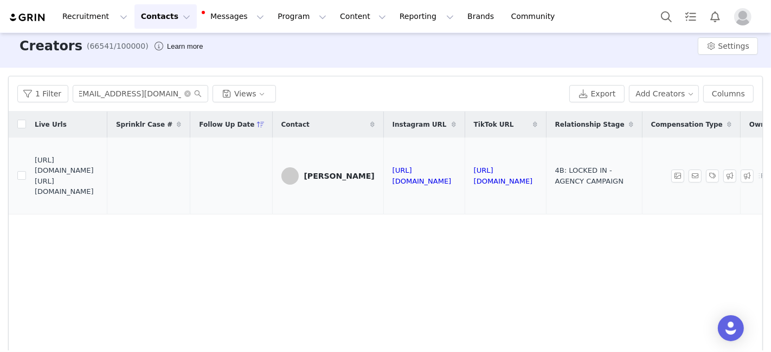
scroll to position [0, 0]
drag, startPoint x: 36, startPoint y: 169, endPoint x: 111, endPoint y: 189, distance: 78.1
click at [99, 189] on span "https://fashionnovadev.grin.live/834b075f-d44e-4675-81b6-0d27f0ded4b8 https://b…" at bounding box center [67, 176] width 64 height 42
click at [152, 96] on input "sammiewisniewski@gmail.com" at bounding box center [140, 93] width 135 height 17
click at [152, 95] on input "sammiewisniewski@gmail.com" at bounding box center [140, 93] width 135 height 17
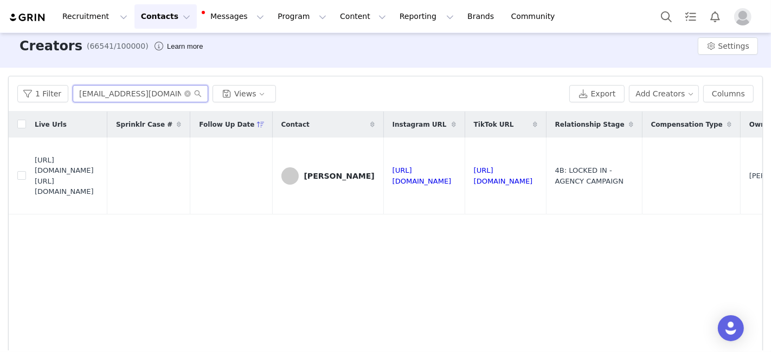
click at [152, 95] on input "sammiewisniewski@gmail.com" at bounding box center [140, 93] width 135 height 17
paste input "Anna177@optimum.net"
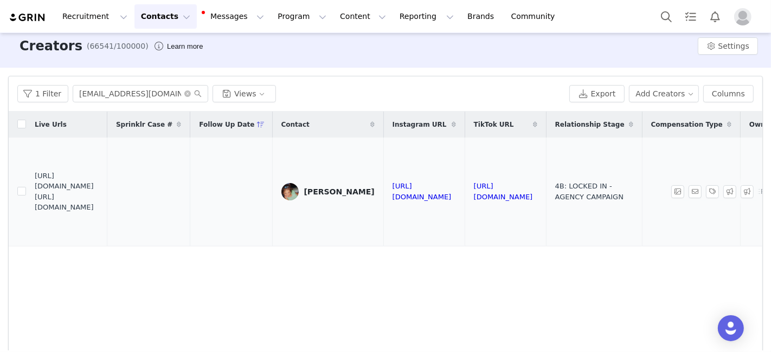
drag, startPoint x: 36, startPoint y: 187, endPoint x: 117, endPoint y: 215, distance: 85.5
click at [107, 215] on td "https://fashionnovadev.grin.live/3d4970b4-f310-4241-aaee-43544bd503e7 https://b…" at bounding box center [66, 192] width 81 height 108
click at [89, 93] on input "Anna177@optimum.net" at bounding box center [140, 93] width 135 height 17
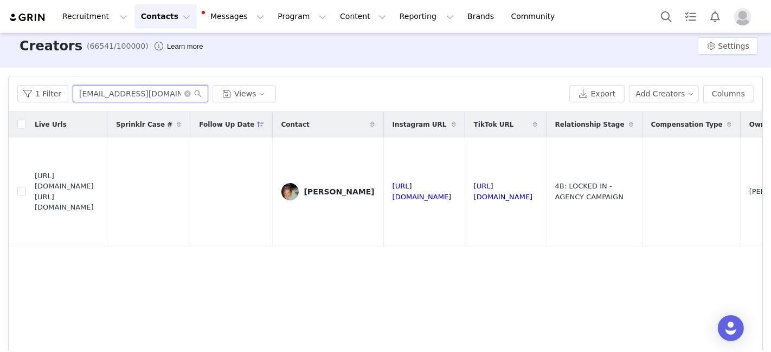
paste input "ivesconte@comcast"
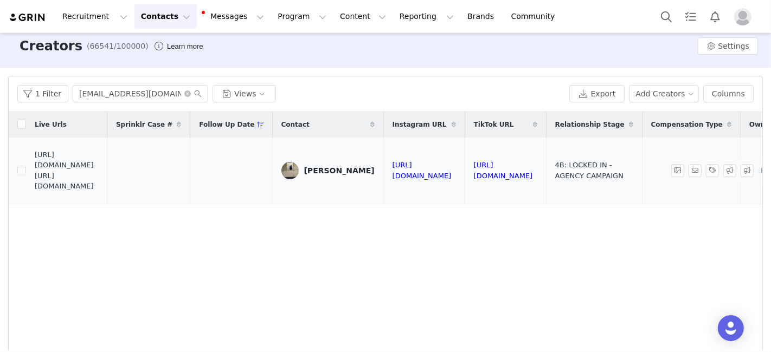
drag, startPoint x: 36, startPoint y: 168, endPoint x: 117, endPoint y: 188, distance: 83.1
click at [99, 188] on span "https://fashionnovadev.grin.live/881caad2-74d2-4bff-966f-cdf6e40868ea https://b…" at bounding box center [67, 171] width 64 height 42
click at [86, 91] on input "ivesconte@comcast.net" at bounding box center [140, 93] width 135 height 17
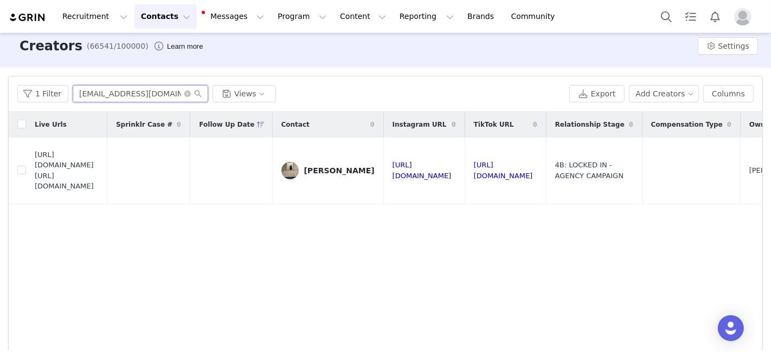
paste input "antonellacuna05@gmail.com"
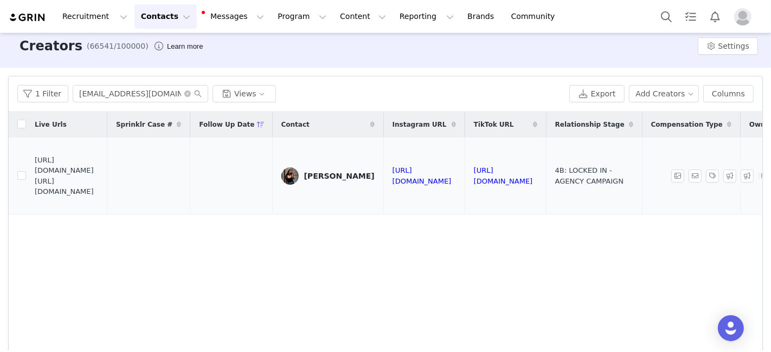
drag, startPoint x: 35, startPoint y: 171, endPoint x: 114, endPoint y: 191, distance: 82.0
click at [99, 191] on span "https://fashionnovadev.grin.live/d09e102b-0f41-45fc-baf9-915670a863bb https://b…" at bounding box center [67, 176] width 64 height 42
click at [88, 90] on input "antonellacuna05@gmail.com" at bounding box center [140, 93] width 135 height 17
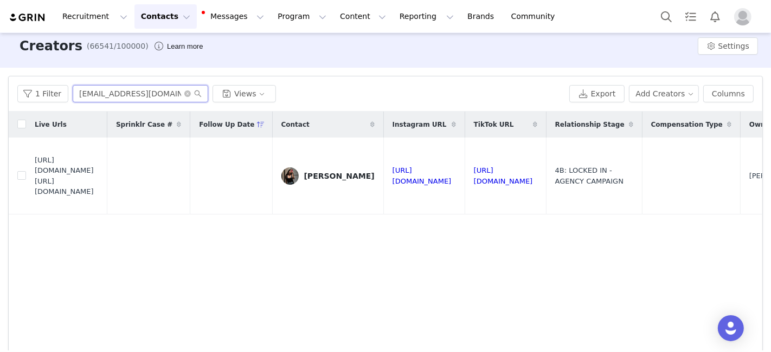
paste input "samsocash22"
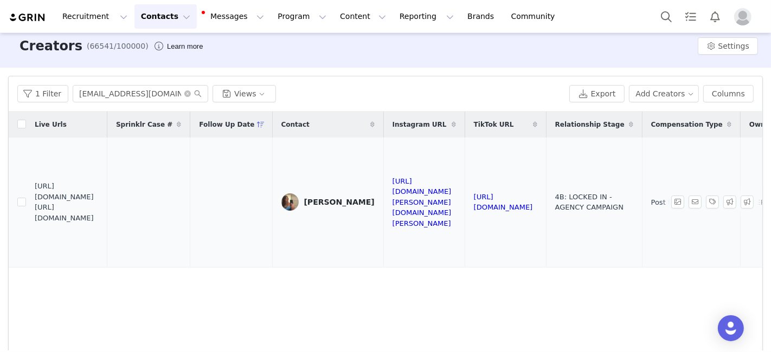
click at [34, 197] on td "https://fashionnovadev.grin.live/ab5af268-f6f0-4ba1-8574-a5ce0294acf9 https://b…" at bounding box center [66, 203] width 81 height 130
drag, startPoint x: 34, startPoint y: 197, endPoint x: 106, endPoint y: 218, distance: 75.3
click at [99, 218] on span "https://fashionnovadev.grin.live/ab5af268-f6f0-4ba1-8574-a5ce0294acf9 https://b…" at bounding box center [67, 202] width 64 height 42
drag, startPoint x: 106, startPoint y: 218, endPoint x: 34, endPoint y: 199, distance: 75.2
click at [34, 199] on td "https://fashionnovadev.grin.live/ab5af268-f6f0-4ba1-8574-a5ce0294acf9 https://b…" at bounding box center [66, 203] width 81 height 130
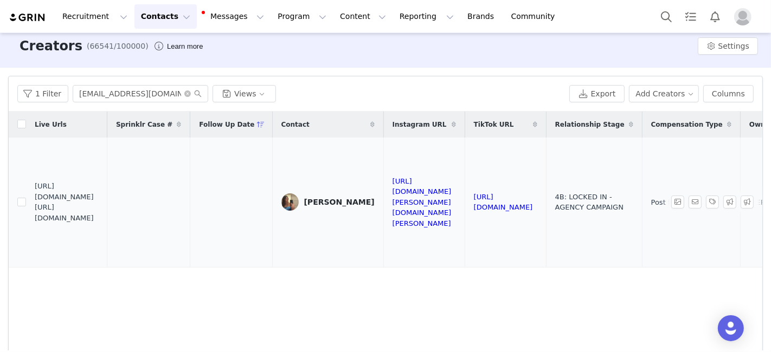
click at [33, 199] on td "https://fashionnovadev.grin.live/ab5af268-f6f0-4ba1-8574-a5ce0294acf9 https://b…" at bounding box center [66, 203] width 81 height 130
drag, startPoint x: 36, startPoint y: 197, endPoint x: 116, endPoint y: 215, distance: 82.3
click at [99, 217] on span "https://fashionnovadev.grin.live/ab5af268-f6f0-4ba1-8574-a5ce0294acf9 https://b…" at bounding box center [67, 202] width 64 height 42
click at [105, 100] on input "samsocash22@gmail.com" at bounding box center [140, 93] width 135 height 17
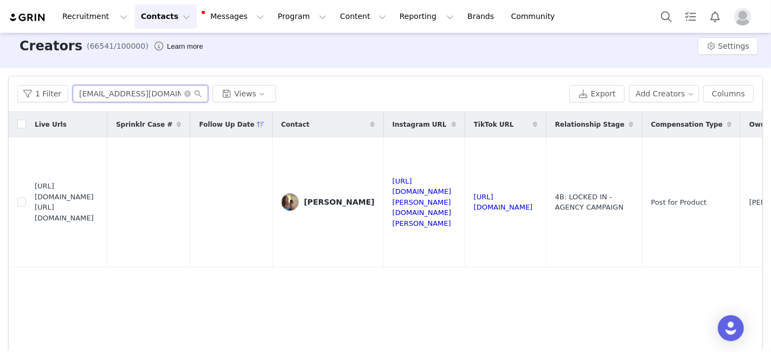
click at [105, 100] on input "samsocash22@gmail.com" at bounding box center [140, 93] width 135 height 17
paste input "charlotteddownes"
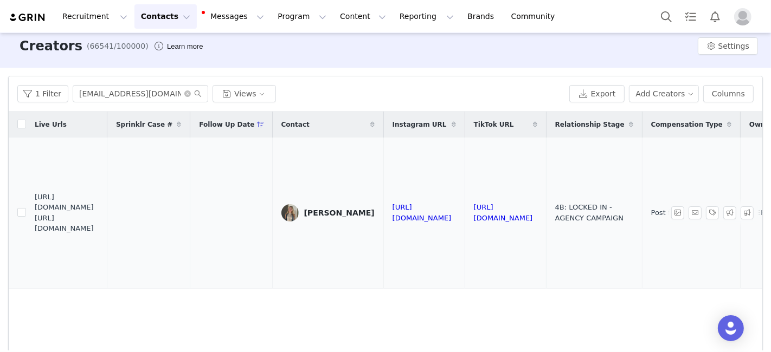
drag, startPoint x: 35, startPoint y: 205, endPoint x: 115, endPoint y: 227, distance: 83.2
click at [99, 227] on span "https://fashionnovadev.grin.live/e139fd18-e4ef-4207-87a9-45b0526784b2 https://b…" at bounding box center [67, 213] width 64 height 42
click at [99, 92] on input "charlotteddownes@gmail.com" at bounding box center [140, 93] width 135 height 17
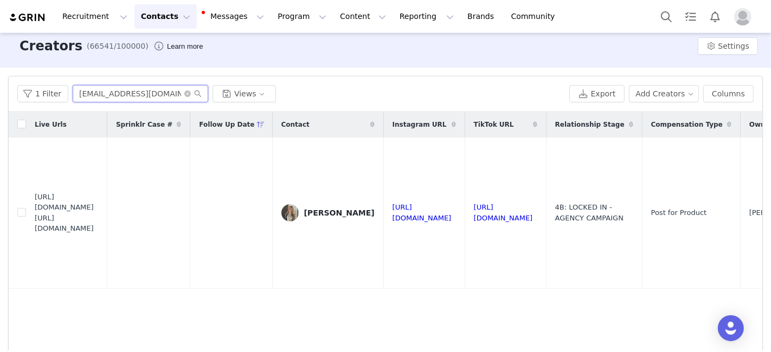
paste input "lbendavid15"
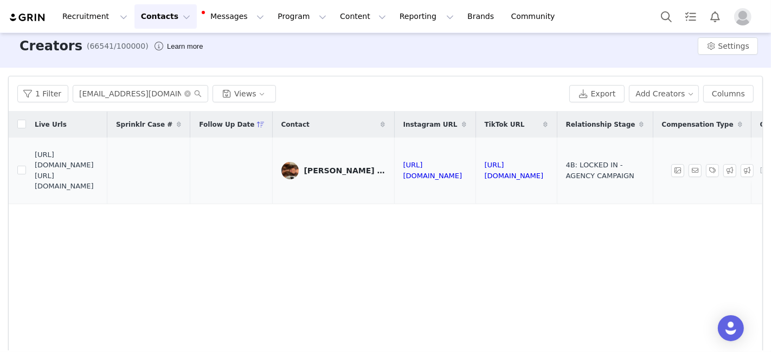
drag, startPoint x: 34, startPoint y: 170, endPoint x: 105, endPoint y: 188, distance: 73.2
click at [99, 187] on span "https://fashionnovadev.grin.live/69cae979-3085-441b-a9fb-13b3d99175cd https://b…" at bounding box center [67, 171] width 64 height 42
drag, startPoint x: 112, startPoint y: 195, endPoint x: 35, endPoint y: 168, distance: 81.4
click at [35, 168] on span "https://fashionnovadev.grin.live/69cae979-3085-441b-a9fb-13b3d99175cd https://b…" at bounding box center [67, 171] width 64 height 42
click at [95, 101] on input "lbendavid15@gmail.com" at bounding box center [140, 93] width 135 height 17
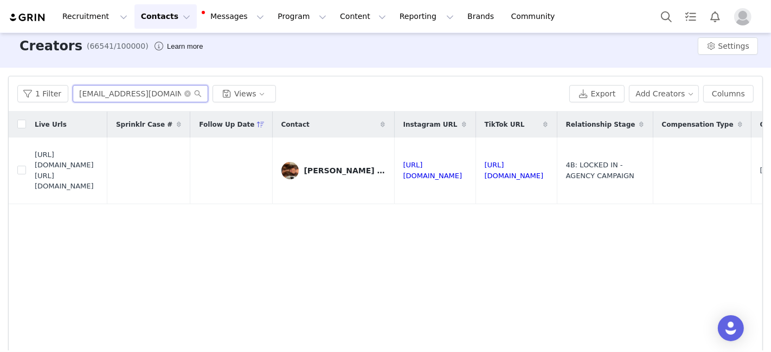
click at [95, 100] on input "lbendavid15@gmail.com" at bounding box center [140, 93] width 135 height 17
paste input "emilymakhija"
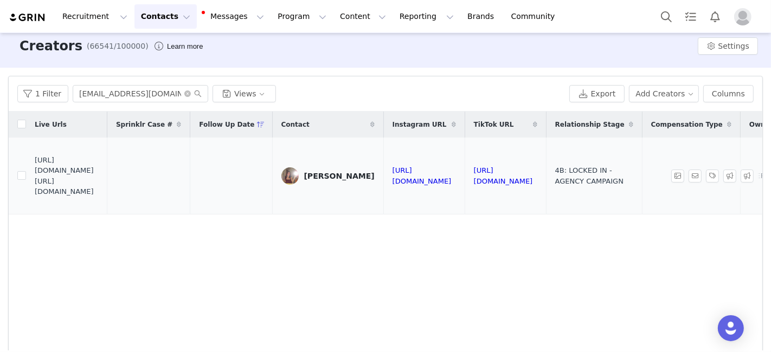
drag, startPoint x: 35, startPoint y: 169, endPoint x: 113, endPoint y: 191, distance: 81.1
click at [99, 193] on span "https://fashionnovadev.grin.live/27551a0c-f0f5-49cc-93ad-7d1699f5e7bb https://b…" at bounding box center [67, 176] width 64 height 42
click at [108, 95] on input "emilymakhija@gmail.com" at bounding box center [140, 93] width 135 height 17
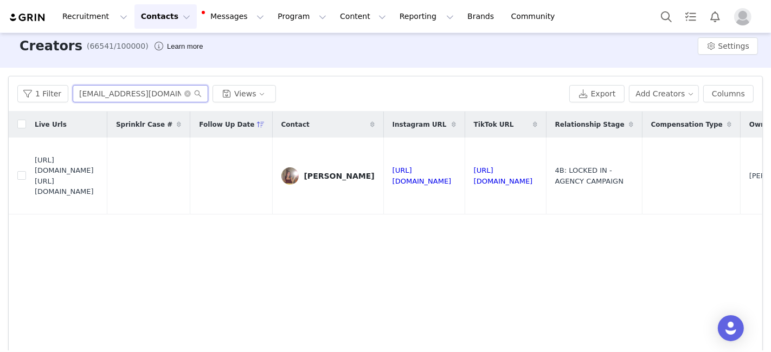
paste input "stella.ruane115"
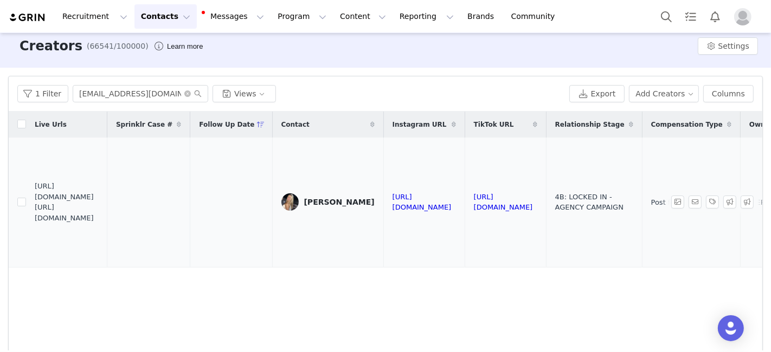
drag, startPoint x: 35, startPoint y: 198, endPoint x: 112, endPoint y: 219, distance: 79.8
click at [99, 221] on span "https://fashionnovadev.grin.live/09c88be7-d793-49b7-a8b1-679ad7ef9a8a https://b…" at bounding box center [67, 202] width 64 height 42
click at [99, 87] on input "stella.ruane115@gmail.com" at bounding box center [140, 93] width 135 height 17
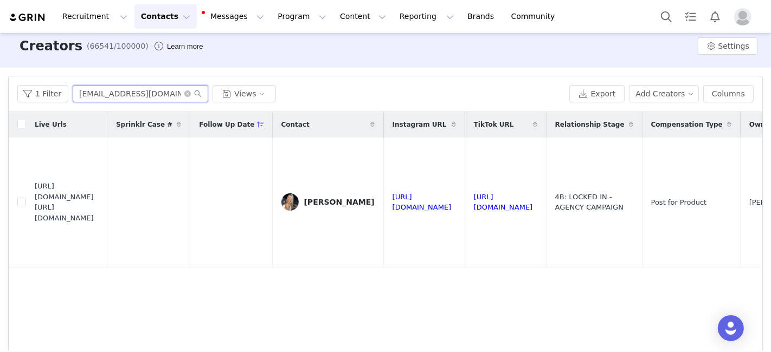
paste input "madison.faraj"
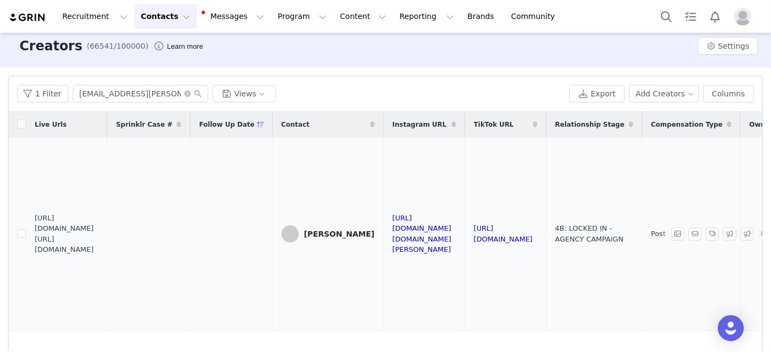
drag, startPoint x: 36, startPoint y: 223, endPoint x: 80, endPoint y: 238, distance: 45.9
click at [78, 232] on span "https://fashionnovadev.grin.live/3ebc60d7-cfc4-4870-9ce2-d830af107fe0 https://b…" at bounding box center [67, 234] width 64 height 42
drag, startPoint x: 35, startPoint y: 223, endPoint x: 114, endPoint y: 241, distance: 80.5
click at [99, 241] on span "https://fashionnovadev.grin.live/3ebc60d7-cfc4-4870-9ce2-d830af107fe0 https://b…" at bounding box center [67, 234] width 64 height 42
click at [120, 89] on input "madison.faraj@gmail.com" at bounding box center [140, 93] width 135 height 17
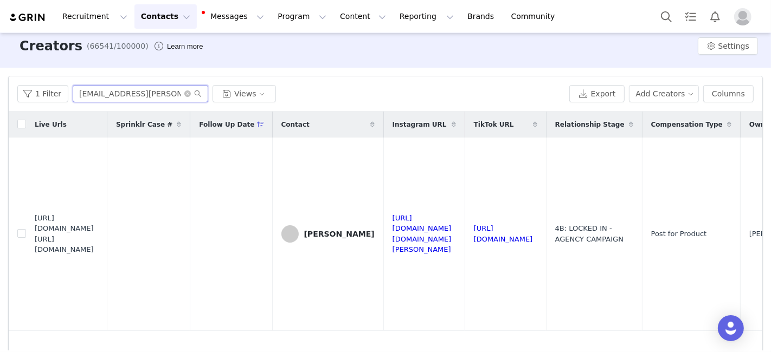
click at [120, 89] on input "madison.faraj@gmail.com" at bounding box center [140, 93] width 135 height 17
paste input "Kjsnowgirl"
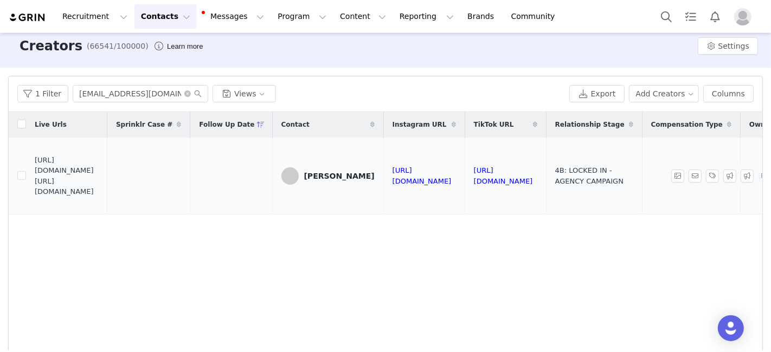
drag, startPoint x: 35, startPoint y: 171, endPoint x: 111, endPoint y: 194, distance: 78.7
click at [99, 194] on span "https://fashionnovadev.grin.live/f0df2bdc-7c0a-4d08-a66d-75e702a1aa02 https://b…" at bounding box center [67, 176] width 64 height 42
click at [149, 91] on input "Kjsnowgirl@gmail.com" at bounding box center [140, 93] width 135 height 17
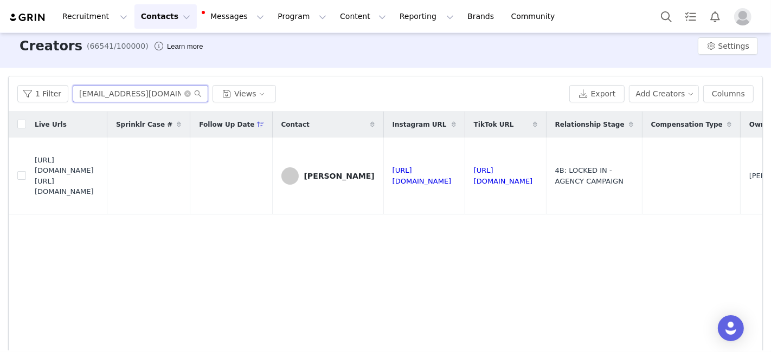
paste input "allieshannon12"
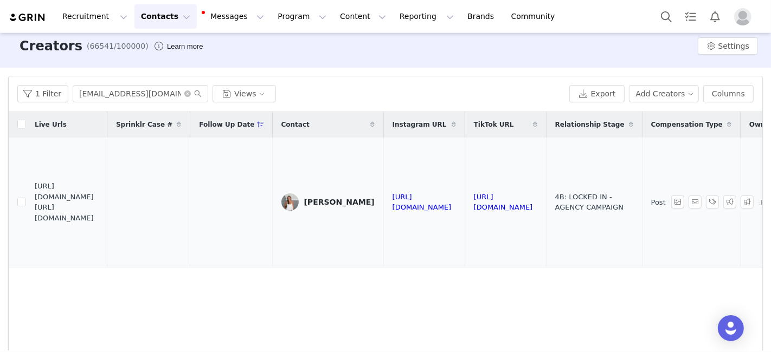
drag, startPoint x: 35, startPoint y: 192, endPoint x: 116, endPoint y: 214, distance: 83.5
click at [99, 214] on span "https://fashionnovadev.grin.live/86a73070-2e66-428b-bd8b-2ab08ca4c61c https://b…" at bounding box center [67, 202] width 64 height 42
click at [92, 87] on input "allieshannon12@gmail.com" at bounding box center [140, 93] width 135 height 17
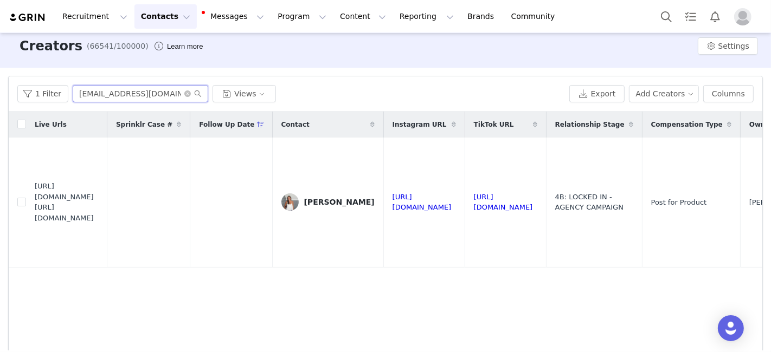
click at [92, 87] on input "allieshannon12@gmail.com" at bounding box center [140, 93] width 135 height 17
paste input "livcoppa"
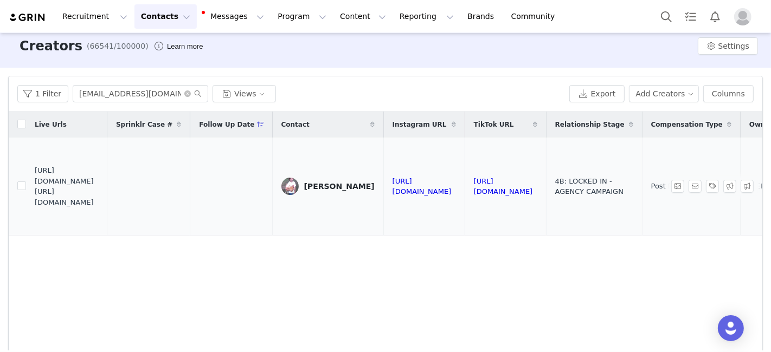
drag, startPoint x: 35, startPoint y: 180, endPoint x: 101, endPoint y: 211, distance: 72.3
click at [100, 211] on td "https://fashionnovadev.grin.live/73c91be3-7f42-45d4-8a78-81047423a813 https://b…" at bounding box center [66, 187] width 81 height 98
click at [130, 89] on input "livcoppa@gmail.com" at bounding box center [140, 93] width 135 height 17
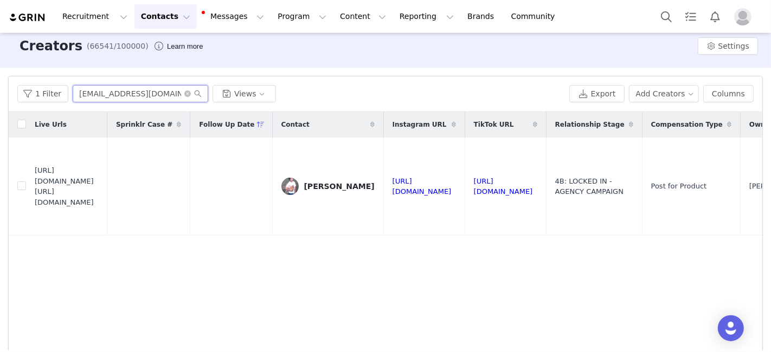
paste input "emmabananner07"
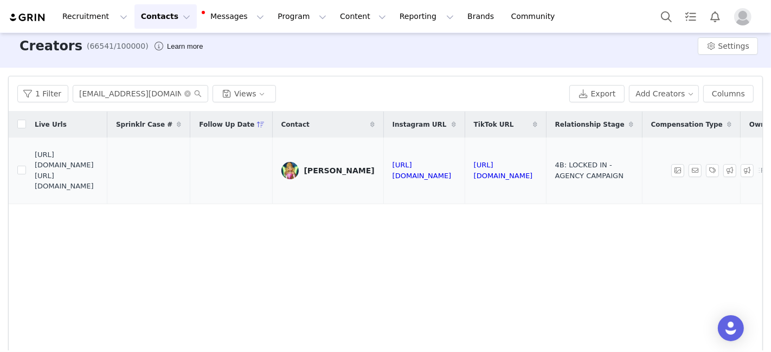
drag, startPoint x: 35, startPoint y: 171, endPoint x: 116, endPoint y: 197, distance: 85.4
click at [107, 197] on td "https://fashionnovadev.grin.live/5d0b3998-e1dc-4983-a797-75f81a9b6554 https://b…" at bounding box center [66, 171] width 81 height 66
click at [100, 86] on input "emmabananner07@gmail.com" at bounding box center [140, 93] width 135 height 17
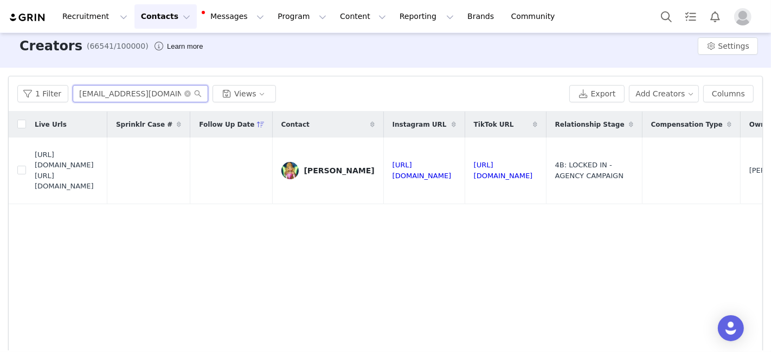
paste input "taylorban274"
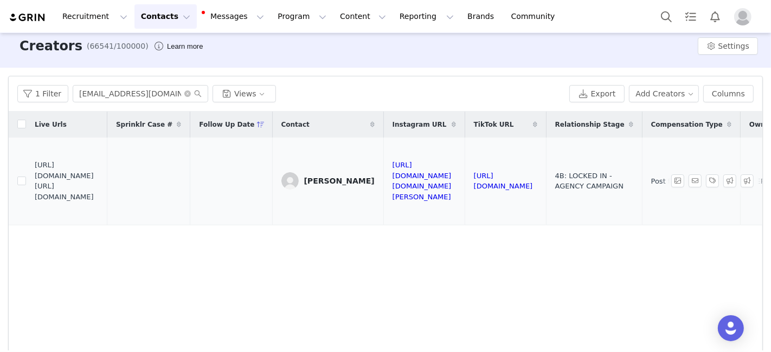
drag, startPoint x: 35, startPoint y: 181, endPoint x: 107, endPoint y: 202, distance: 75.1
click at [99, 202] on span "https://fashionnovadev.grin.live/c7f270b2-3f1f-4582-9a00-268f60beb451 https://b…" at bounding box center [67, 181] width 64 height 42
click at [117, 101] on input "taylorban274@gmail.com" at bounding box center [140, 93] width 135 height 17
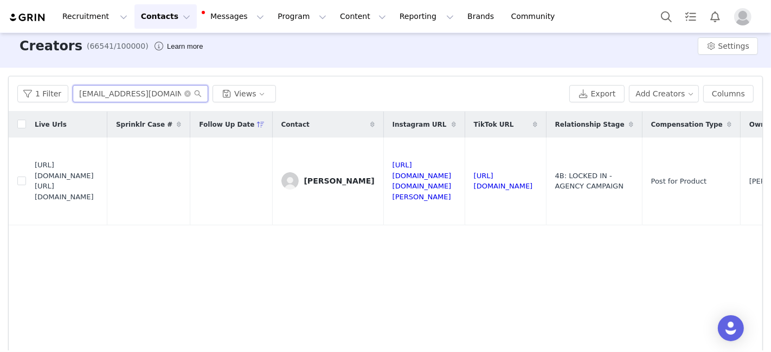
paste input "isabellag413"
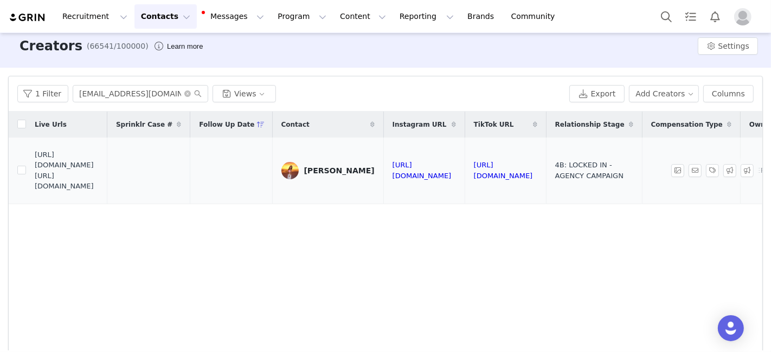
drag, startPoint x: 36, startPoint y: 170, endPoint x: 102, endPoint y: 189, distance: 68.1
click at [99, 189] on span "https://fashionnovadev.grin.live/5edc83c5-ff50-4494-a0d1-30cb70599b62 https://b…" at bounding box center [67, 171] width 64 height 42
drag, startPoint x: 114, startPoint y: 189, endPoint x: 36, endPoint y: 173, distance: 79.6
click at [36, 174] on span "https://fashionnovadev.grin.live/5edc83c5-ff50-4494-a0d1-30cb70599b62 https://b…" at bounding box center [67, 171] width 64 height 42
click at [101, 94] on input "isabellag413@gmail.com" at bounding box center [140, 93] width 135 height 17
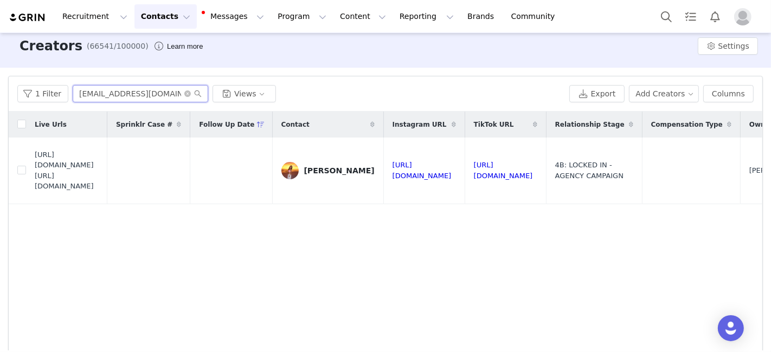
click at [101, 95] on input "isabellag413@gmail.com" at bounding box center [140, 93] width 135 height 17
paste input "shiblaqdn"
drag, startPoint x: 35, startPoint y: 172, endPoint x: 125, endPoint y: 190, distance: 91.7
click at [99, 190] on span "https://fashionnovadev.grin.live/22e16fde-68ce-445d-8437-605e00a506ce https://b…" at bounding box center [67, 171] width 64 height 42
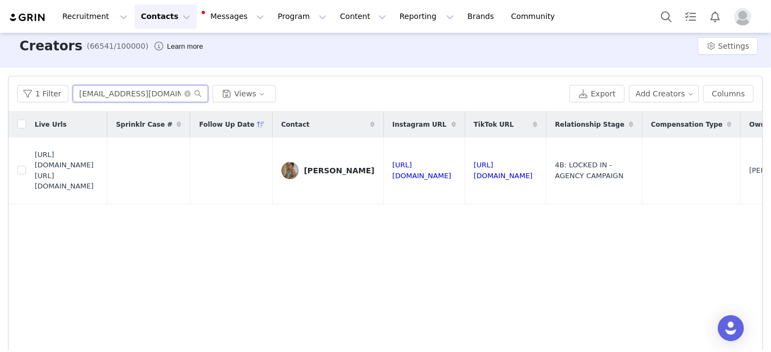
click at [151, 94] on input "shiblaqdn@gmail.com" at bounding box center [140, 93] width 135 height 17
paste input "cadencemariesmith"
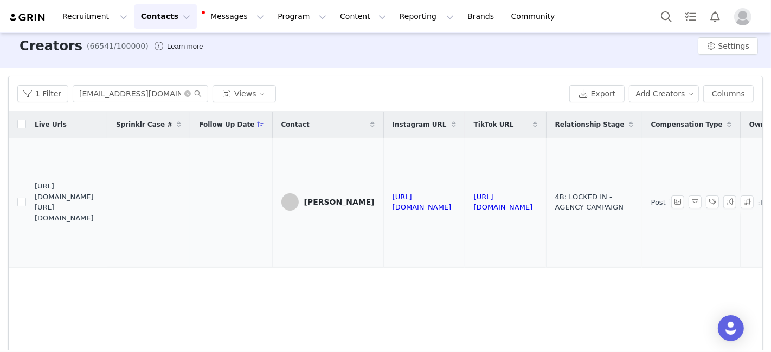
drag, startPoint x: 36, startPoint y: 195, endPoint x: 119, endPoint y: 216, distance: 85.6
click at [99, 216] on span "https://fashionnovadev.grin.live/e433cef7-3a5c-4f2f-86cb-bd8a20ff8d39 https://b…" at bounding box center [67, 202] width 64 height 42
click at [97, 85] on input "cadencemariesmith@gmail.com" at bounding box center [140, 93] width 135 height 17
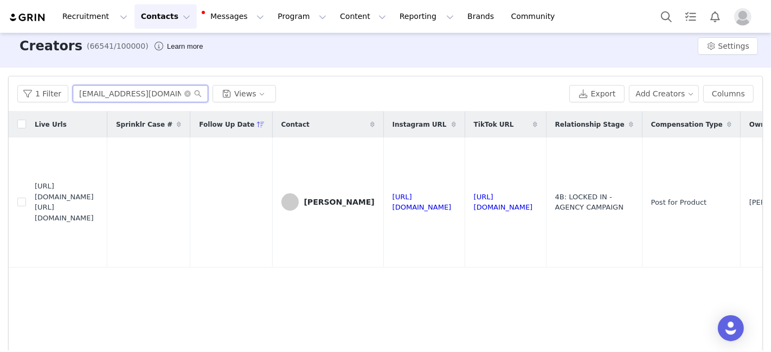
paste input "finbelle07@icloud"
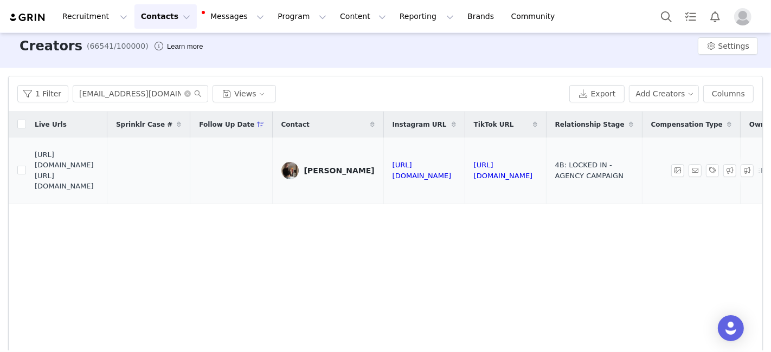
drag, startPoint x: 35, startPoint y: 170, endPoint x: 124, endPoint y: 197, distance: 92.4
click at [107, 197] on td "https://fashionnovadev.grin.live/9a211497-16fd-4c70-9375-ee2a47d4518b https://b…" at bounding box center [66, 171] width 81 height 66
click at [95, 92] on input "finbelle07@icloud.com" at bounding box center [140, 93] width 135 height 17
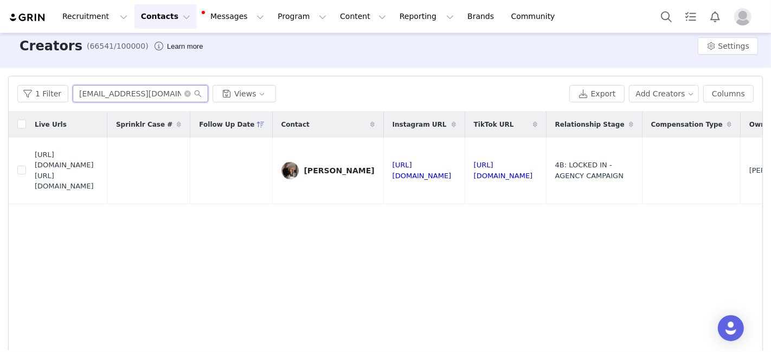
paste input "s.kovaclily@gmail"
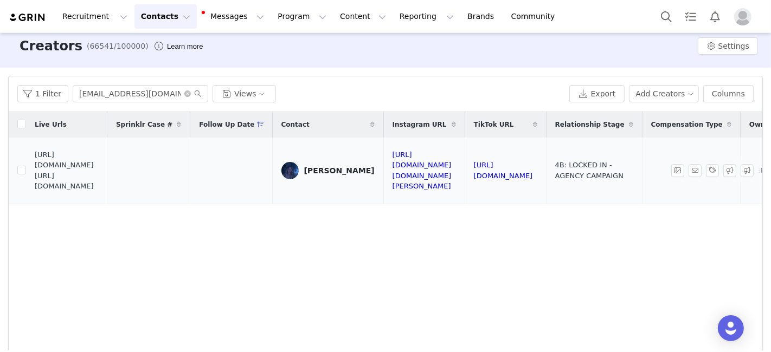
drag, startPoint x: 35, startPoint y: 171, endPoint x: 125, endPoint y: 193, distance: 92.3
click at [99, 192] on span "https://fashionnovadev.grin.live/5a92d355-149d-4cfc-9bd5-763597f88048 https://b…" at bounding box center [67, 171] width 64 height 42
click at [122, 93] on input "s.kovaclily@gmail.com" at bounding box center [140, 93] width 135 height 17
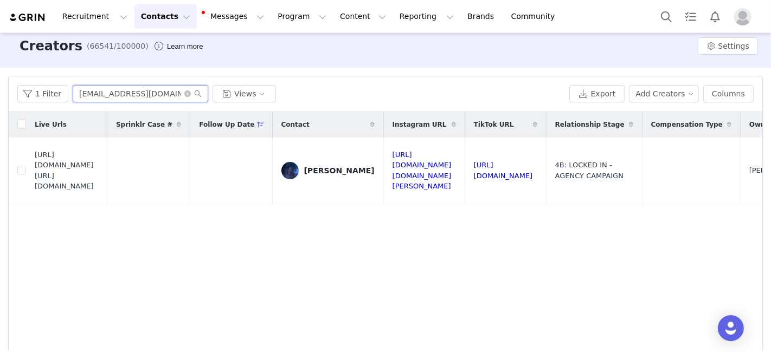
paste input "lmgerkhardt@icloud"
drag, startPoint x: 35, startPoint y: 169, endPoint x: 118, endPoint y: 190, distance: 85.6
click at [99, 190] on span "https://fashionnovadev.grin.live/c1913671-0b74-4385-8bd4-189c6b6bbe33 https://b…" at bounding box center [67, 171] width 64 height 42
click at [108, 91] on input "lmgerkhardt@icloud.com" at bounding box center [140, 93] width 135 height 17
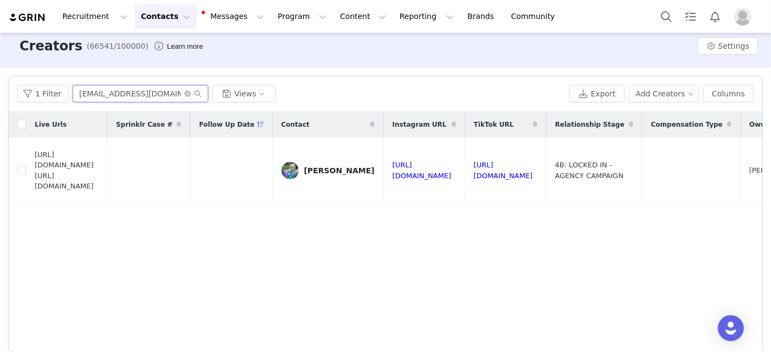
click at [108, 91] on input "lmgerkhardt@icloud.com" at bounding box center [140, 93] width 135 height 17
paste input "s.bellhyde@gmail"
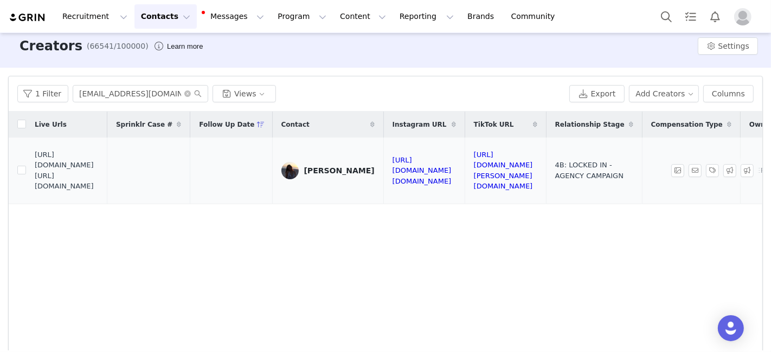
drag, startPoint x: 35, startPoint y: 170, endPoint x: 121, endPoint y: 193, distance: 89.3
click at [99, 192] on span "https://fashionnovadev.grin.live/a9b69220-86a8-40bd-90c8-b47be775d344 https://b…" at bounding box center [67, 171] width 64 height 42
click at [87, 85] on input "s.bellhyde@gmail.com" at bounding box center [140, 93] width 135 height 17
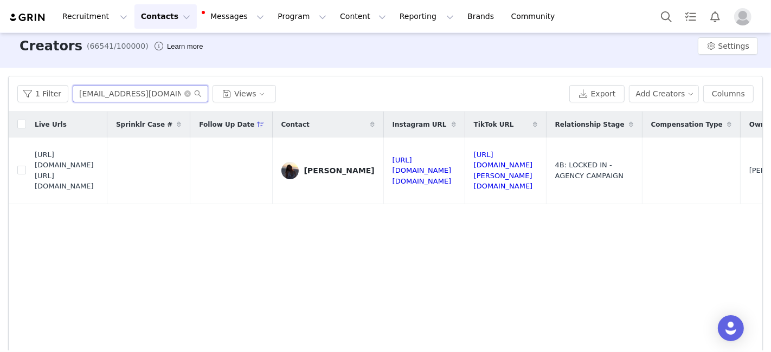
paste input "Lilianfarrar@yahoo"
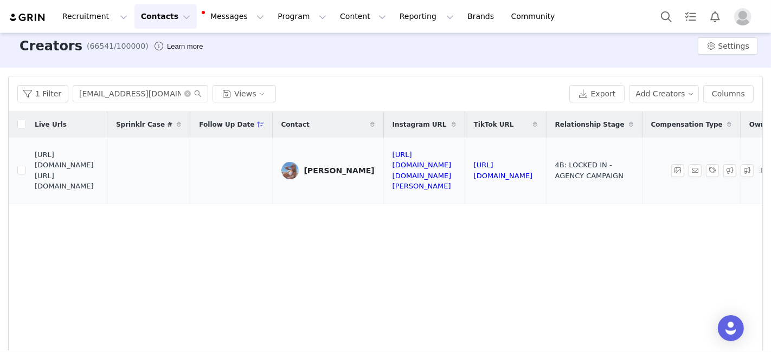
drag, startPoint x: 36, startPoint y: 170, endPoint x: 107, endPoint y: 188, distance: 73.4
click at [99, 191] on span "https://fashionnovadev.grin.live/335b4abe-fe22-4cfc-93db-2711646b3515 https://b…" at bounding box center [67, 171] width 64 height 42
drag, startPoint x: 35, startPoint y: 170, endPoint x: 119, endPoint y: 193, distance: 87.6
click at [99, 192] on span "https://fashionnovadev.grin.live/335b4abe-fe22-4cfc-93db-2711646b3515 https://b…" at bounding box center [67, 171] width 64 height 42
click at [100, 94] on input "Lilianfarrar@yahoo.com" at bounding box center [140, 93] width 135 height 17
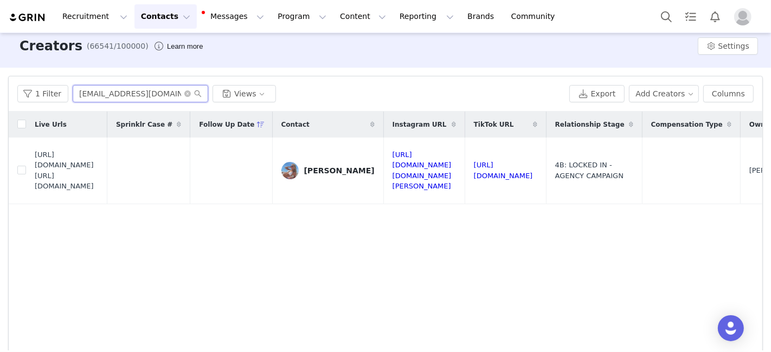
click at [100, 94] on input "Lilianfarrar@yahoo.com" at bounding box center [140, 93] width 135 height 17
paste input "hannah.clancy"
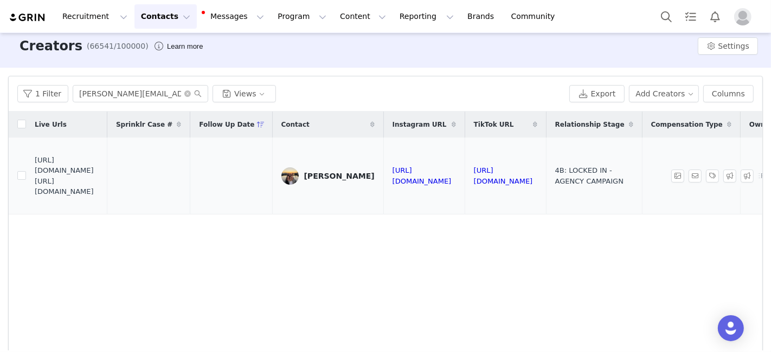
drag, startPoint x: 36, startPoint y: 167, endPoint x: 119, endPoint y: 194, distance: 87.2
click at [99, 193] on span "https://fashionnovadev.grin.live/1303c3b3-ab36-4e80-bd92-c90825f4907d https://b…" at bounding box center [67, 176] width 64 height 42
click at [104, 94] on input "hannah.clancy@yahoo.com" at bounding box center [140, 93] width 135 height 17
click at [104, 93] on input "hannah.clancy@yahoo.com" at bounding box center [140, 93] width 135 height 17
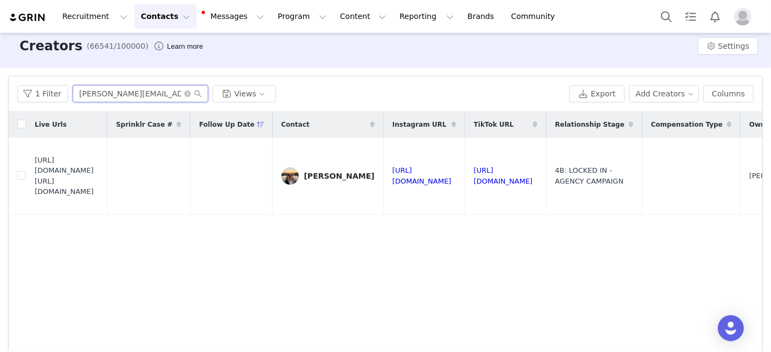
paste input "kenziehicks07@icloud"
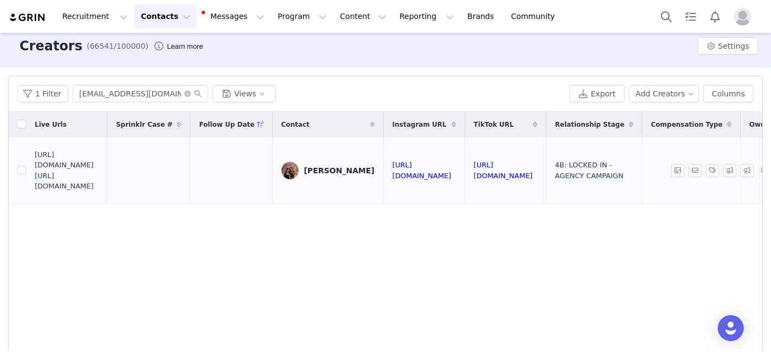
drag, startPoint x: 35, startPoint y: 171, endPoint x: 116, endPoint y: 192, distance: 83.5
click at [99, 192] on span "https://fashionnovadev.grin.live/43352687-6310-4481-9064-17a344fd1518 https://b…" at bounding box center [67, 171] width 64 height 42
click at [109, 90] on input "kenziehicks07@icloud.com" at bounding box center [140, 93] width 135 height 17
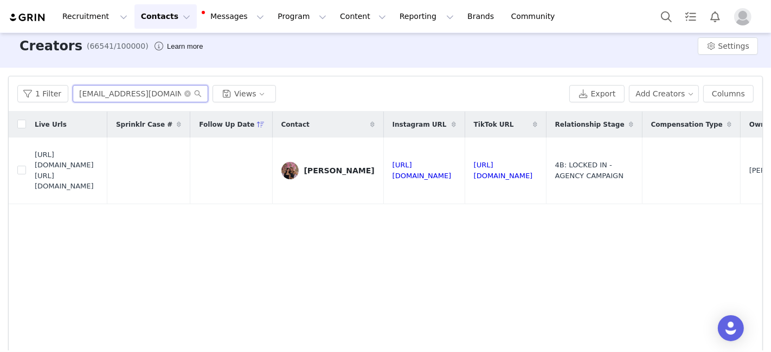
paste input "ate.goodman@comcast.net"
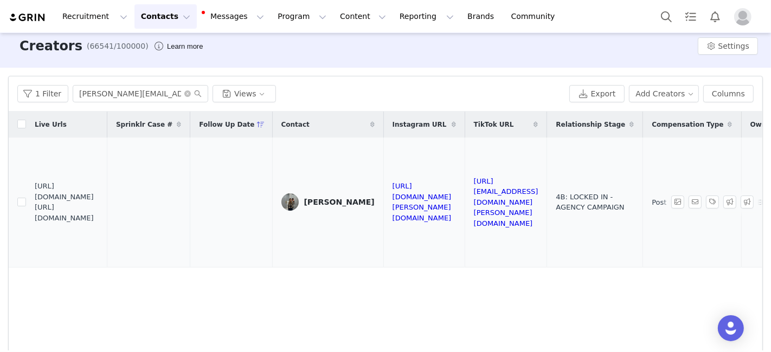
drag, startPoint x: 37, startPoint y: 195, endPoint x: 80, endPoint y: 204, distance: 44.3
click at [80, 204] on span "https://fashionnovadev.grin.live/6aee2ab7-9640-497c-9b16-bd551261b02c https://b…" at bounding box center [67, 202] width 64 height 42
click at [80, 205] on span "https://fashionnovadev.grin.live/6aee2ab7-9640-497c-9b16-bd551261b02c https://b…" at bounding box center [67, 202] width 64 height 42
drag, startPoint x: 35, startPoint y: 196, endPoint x: 111, endPoint y: 224, distance: 80.4
click at [107, 224] on td "https://fashionnovadev.grin.live/6aee2ab7-9640-497c-9b16-bd551261b02c https://b…" at bounding box center [66, 203] width 81 height 130
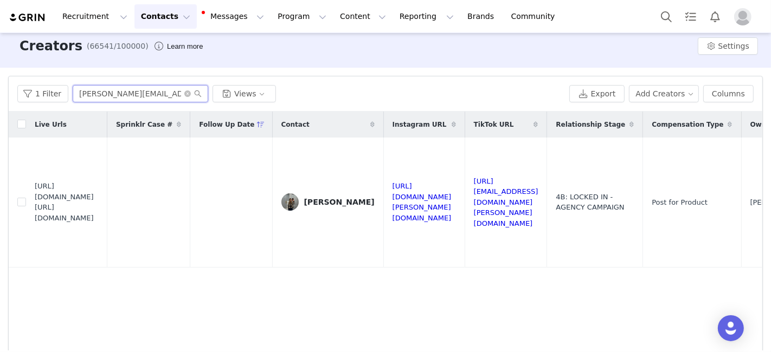
click at [87, 94] on input "kate.goodman@comcast.net" at bounding box center [140, 93] width 135 height 17
click at [88, 94] on input "kate.goodman@comcast.net" at bounding box center [140, 93] width 135 height 17
paste input "66sands66@gmail.com"
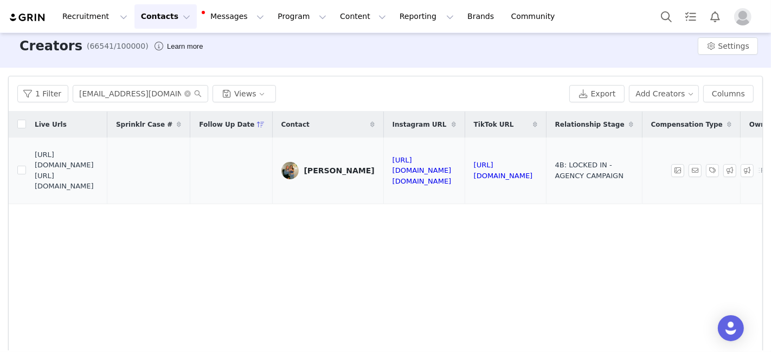
drag, startPoint x: 35, startPoint y: 170, endPoint x: 130, endPoint y: 189, distance: 97.3
click at [99, 189] on span "https://fashionnovadev.grin.live/91d4f588-97d1-4ff2-837c-e7865a085e40 https://b…" at bounding box center [67, 171] width 64 height 42
click at [89, 89] on input "66sands66@gmail.com" at bounding box center [140, 93] width 135 height 17
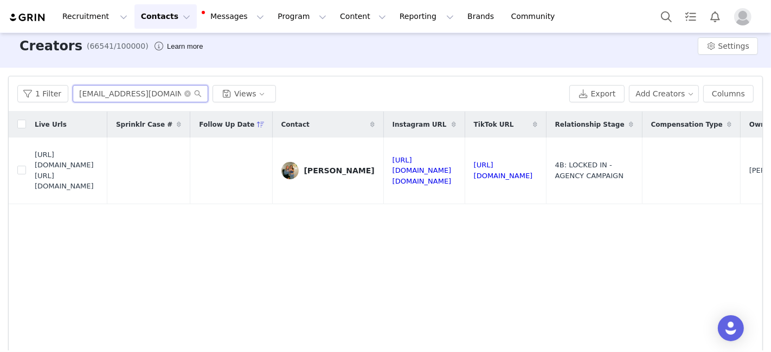
paste input "briesicre"
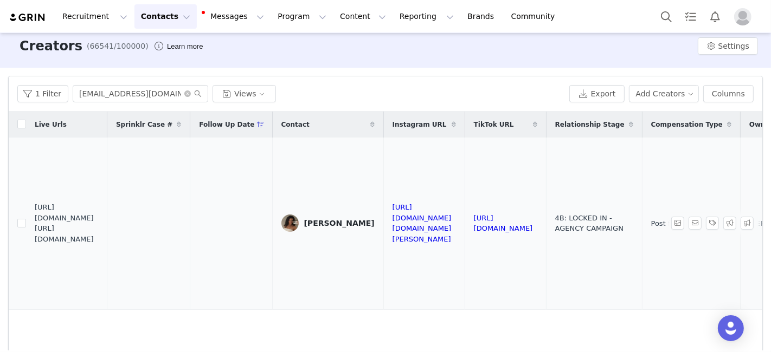
drag, startPoint x: 36, startPoint y: 214, endPoint x: 112, endPoint y: 229, distance: 78.0
click at [99, 229] on span "https://fashionnovadev.grin.live/2a86825a-5ad0-4f99-80cb-81462e167930 https://b…" at bounding box center [67, 223] width 64 height 42
click at [122, 98] on input "briesicre@gmail.com" at bounding box center [140, 93] width 135 height 17
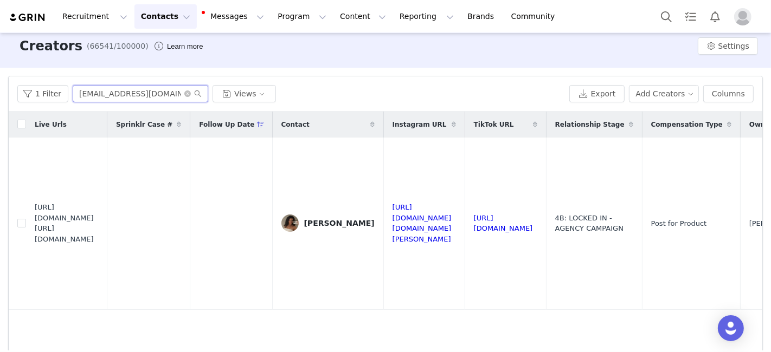
paste input "paigerapa"
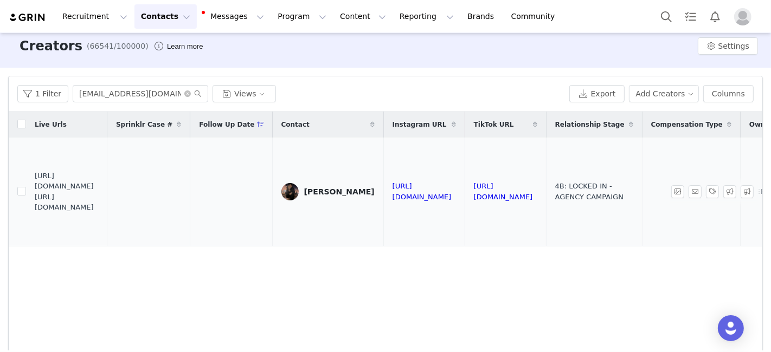
drag, startPoint x: 37, startPoint y: 177, endPoint x: 55, endPoint y: 181, distance: 18.3
click at [55, 181] on span "https://fashionnovadev.grin.live/d0cbced8-3662-4944-8df7-0a9f986eeec7 https://b…" at bounding box center [67, 192] width 64 height 42
click at [36, 180] on span "https://fashionnovadev.grin.live/d0cbced8-3662-4944-8df7-0a9f986eeec7 https://b…" at bounding box center [67, 192] width 64 height 42
drag, startPoint x: 36, startPoint y: 180, endPoint x: 102, endPoint y: 198, distance: 68.5
click at [99, 199] on span "https://fashionnovadev.grin.live/d0cbced8-3662-4944-8df7-0a9f986eeec7 https://b…" at bounding box center [67, 192] width 64 height 42
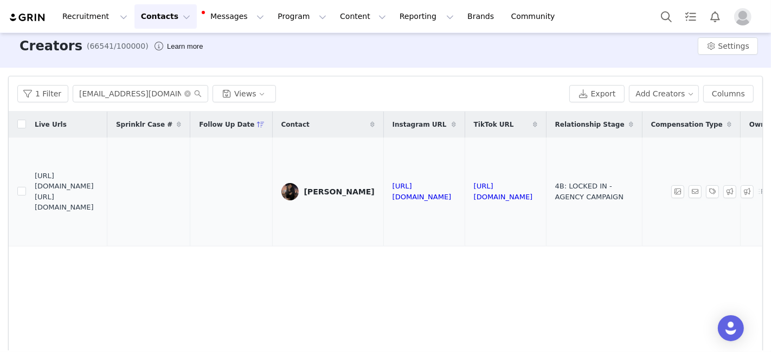
drag, startPoint x: 36, startPoint y: 179, endPoint x: 124, endPoint y: 204, distance: 91.3
click at [99, 204] on span "https://fashionnovadev.grin.live/d0cbced8-3662-4944-8df7-0a9f986eeec7 https://b…" at bounding box center [67, 192] width 64 height 42
click at [93, 92] on input "paigerapa@gmail.com" at bounding box center [140, 93] width 135 height 17
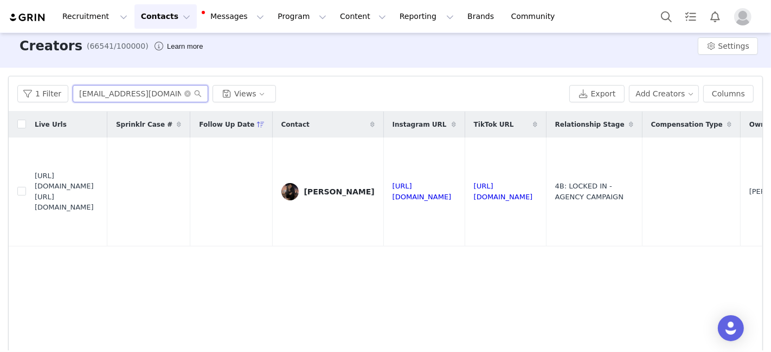
paste input "stieglitzsophi"
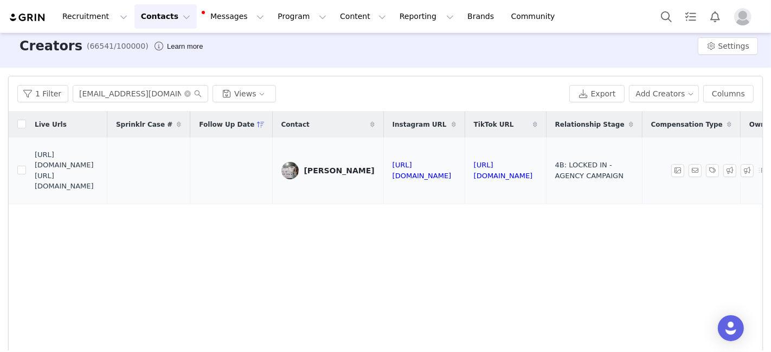
drag, startPoint x: 34, startPoint y: 167, endPoint x: 96, endPoint y: 182, distance: 64.0
click at [99, 187] on span "https://fashionnovadev.grin.live/cf380338-1f91-4b0d-a0ce-6c6d8559442f https://b…" at bounding box center [67, 171] width 64 height 42
drag, startPoint x: 34, startPoint y: 168, endPoint x: 89, endPoint y: 180, distance: 56.0
click at [89, 180] on span "https://fashionnovadev.grin.live/cf380338-1f91-4b0d-a0ce-6c6d8559442f https://b…" at bounding box center [67, 171] width 64 height 42
drag, startPoint x: 35, startPoint y: 168, endPoint x: 121, endPoint y: 201, distance: 92.1
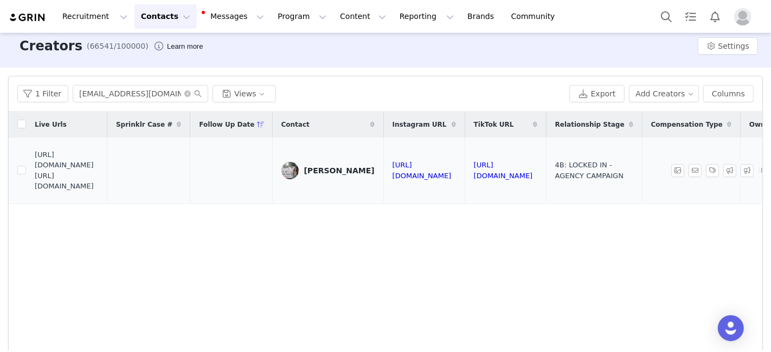
click at [107, 200] on td "https://fashionnovadev.grin.live/cf380338-1f91-4b0d-a0ce-6c6d8559442f https://b…" at bounding box center [66, 171] width 81 height 66
click at [101, 96] on input "stieglitzsophia@gmail.com" at bounding box center [140, 93] width 135 height 17
paste input "hannonyoung617"
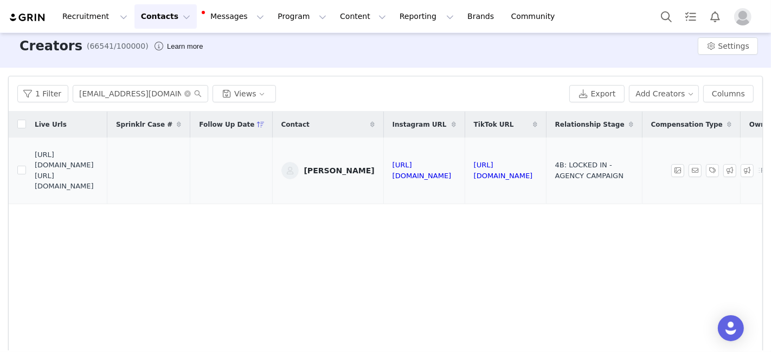
drag, startPoint x: 37, startPoint y: 168, endPoint x: 92, endPoint y: 183, distance: 57.3
click at [92, 183] on span "https://fashionnovadev.grin.live/079cfe19-8285-4222-93ba-6740973525ac https://b…" at bounding box center [67, 171] width 64 height 42
click at [93, 184] on span "https://fashionnovadev.grin.live/079cfe19-8285-4222-93ba-6740973525ac https://b…" at bounding box center [67, 171] width 64 height 42
drag, startPoint x: 36, startPoint y: 169, endPoint x: 124, endPoint y: 198, distance: 92.9
click at [107, 198] on td "https://fashionnovadev.grin.live/079cfe19-8285-4222-93ba-6740973525ac https://b…" at bounding box center [66, 171] width 81 height 66
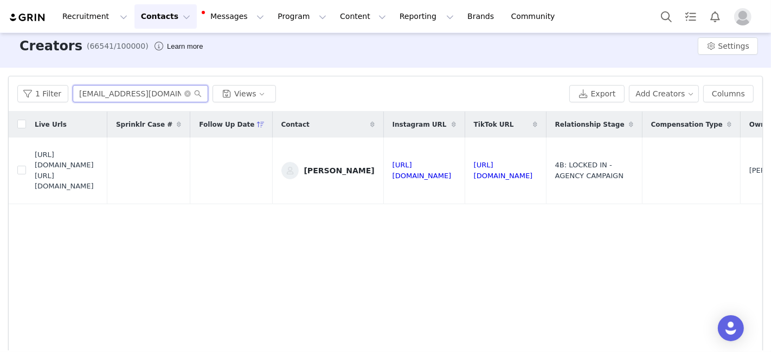
click at [80, 96] on input "shannonyoung617@gmail.com" at bounding box center [140, 93] width 135 height 17
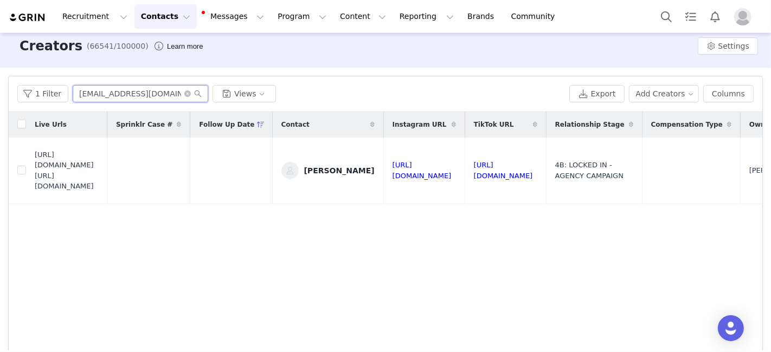
paste input "tristan.k.santos"
drag, startPoint x: 34, startPoint y: 169, endPoint x: 93, endPoint y: 186, distance: 61.4
click at [93, 186] on td "https://fashionnovadev.grin.live/f0f3eb0b-e2df-4744-bff3-6eaabc8677ca https://b…" at bounding box center [66, 171] width 81 height 66
click at [92, 186] on span "https://fashionnovadev.grin.live/f0f3eb0b-e2df-4744-bff3-6eaabc8677ca https://b…" at bounding box center [67, 171] width 64 height 42
drag, startPoint x: 35, startPoint y: 170, endPoint x: 107, endPoint y: 191, distance: 75.0
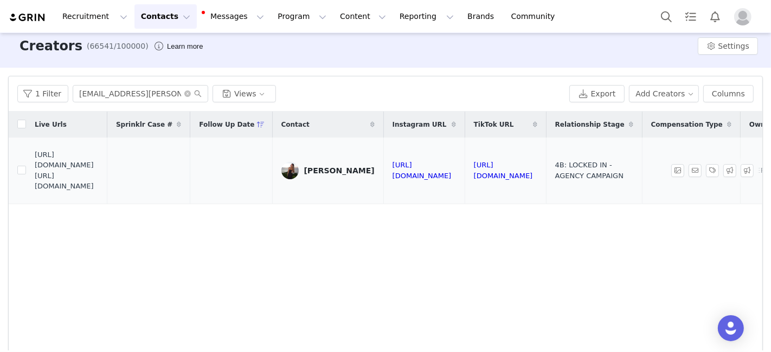
click at [99, 191] on span "https://fashionnovadev.grin.live/f0f3eb0b-e2df-4744-bff3-6eaabc8677ca https://b…" at bounding box center [67, 171] width 64 height 42
click at [98, 88] on input "tristan.k.santos@gmail.com" at bounding box center [140, 93] width 135 height 17
paste input "stewartbr222"
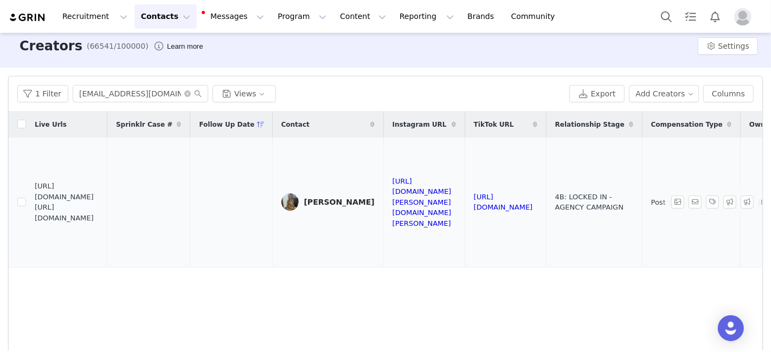
drag, startPoint x: 35, startPoint y: 191, endPoint x: 117, endPoint y: 212, distance: 84.7
click at [99, 212] on span "https://fashionnovadev.grin.live/58ff4f6a-7916-46a6-947e-31d21bcc7cbb https://b…" at bounding box center [67, 202] width 64 height 42
click at [133, 87] on input "stewartbr222@gmail.com" at bounding box center [140, 93] width 135 height 17
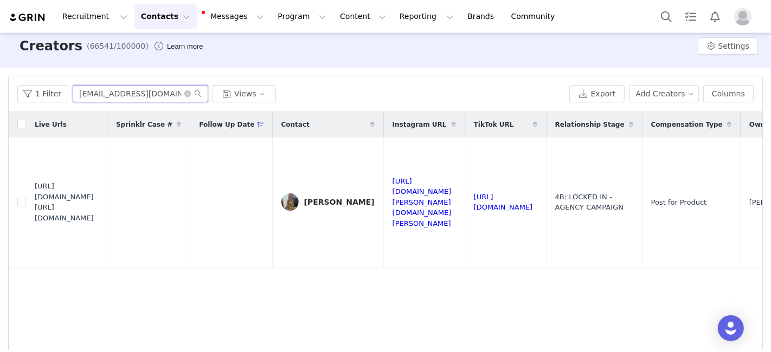
click at [133, 87] on input "stewartbr222@gmail.com" at bounding box center [140, 93] width 135 height 17
paste input "butler_kylie@ymail.com"
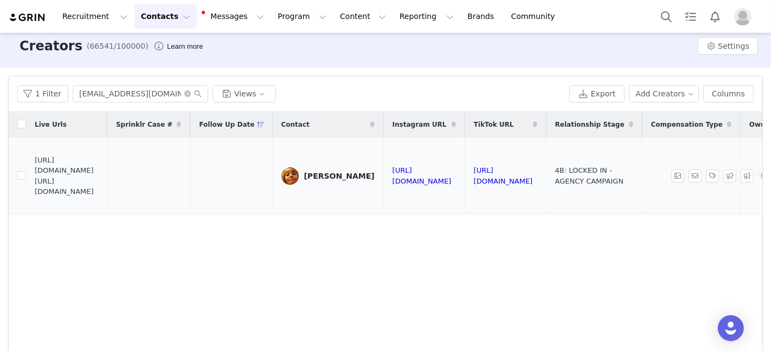
drag, startPoint x: 35, startPoint y: 167, endPoint x: 117, endPoint y: 191, distance: 85.4
click at [99, 191] on span "https://fashionnovadev.grin.live/dd24c624-ad57-43af-bcb4-40fae4576ccf https://b…" at bounding box center [67, 176] width 64 height 42
click at [126, 93] on input "butler_kylie@ymail.com" at bounding box center [140, 93] width 135 height 17
click at [126, 94] on input "butler_kylie@ymail.com" at bounding box center [140, 93] width 135 height 17
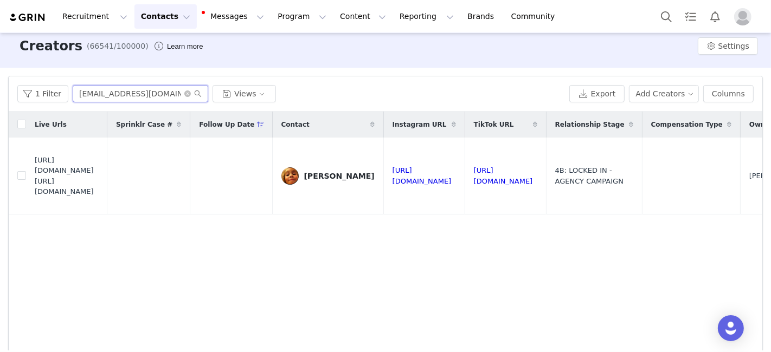
paste input "Marnster3@icloud.com"
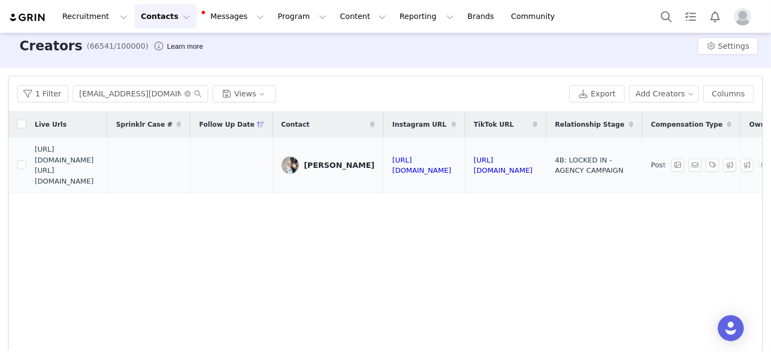
drag, startPoint x: 34, startPoint y: 170, endPoint x: 92, endPoint y: 180, distance: 59.0
click at [92, 180] on span "https://fashionnovadev.grin.live/24de39d8-554e-45da-96d9-ccde9106c8c1 https://b…" at bounding box center [67, 165] width 64 height 42
drag, startPoint x: 35, startPoint y: 167, endPoint x: 117, endPoint y: 192, distance: 86.2
click at [99, 186] on span "https://fashionnovadev.grin.live/24de39d8-554e-45da-96d9-ccde9106c8c1 https://b…" at bounding box center [67, 165] width 64 height 42
click at [117, 95] on input "Marnster3@icloud.com" at bounding box center [140, 93] width 135 height 17
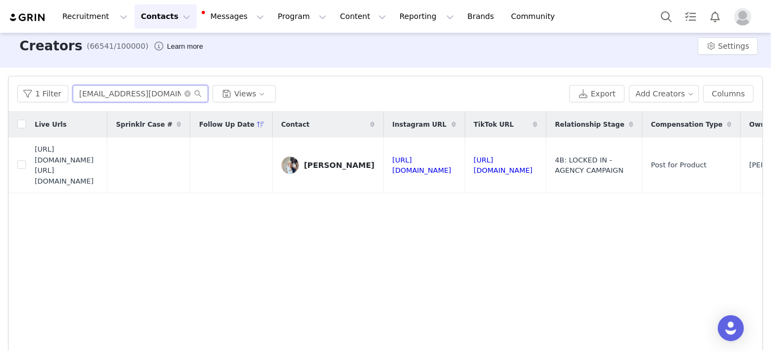
click at [117, 95] on input "Marnster3@icloud.com" at bounding box center [140, 93] width 135 height 17
paste input "luluweiss3@gmail"
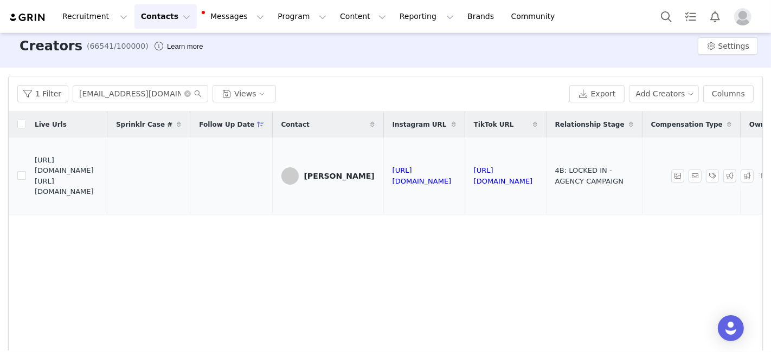
drag, startPoint x: 36, startPoint y: 169, endPoint x: 120, endPoint y: 190, distance: 86.6
click at [99, 190] on span "https://fashionnovadev.grin.live/92ad4255-132f-4eb8-962f-aba9073e9d16 https://b…" at bounding box center [67, 176] width 64 height 42
click at [122, 93] on input "luluweiss3@gmail.com" at bounding box center [140, 93] width 135 height 17
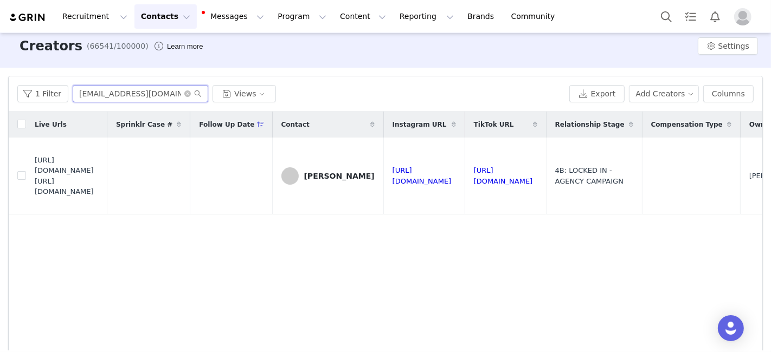
paste input "emmadresser2022"
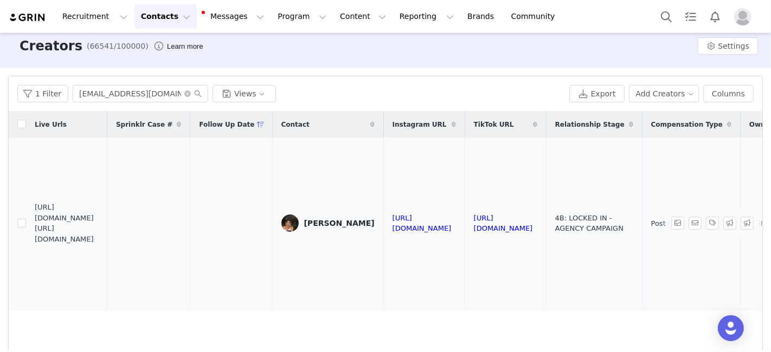
drag, startPoint x: 36, startPoint y: 211, endPoint x: 114, endPoint y: 231, distance: 80.4
click at [99, 232] on span "https://fashionnovadev.grin.live/7951b10f-6d2b-42ac-83c5-f205cee15efe https://b…" at bounding box center [67, 223] width 64 height 42
click at [99, 231] on span "https://fashionnovadev.grin.live/7951b10f-6d2b-42ac-83c5-f205cee15efe https://b…" at bounding box center [67, 223] width 64 height 42
drag, startPoint x: 35, startPoint y: 212, endPoint x: 111, endPoint y: 238, distance: 80.4
click at [107, 238] on td "https://fashionnovadev.grin.live/7951b10f-6d2b-42ac-83c5-f205cee15efe https://b…" at bounding box center [66, 224] width 81 height 172
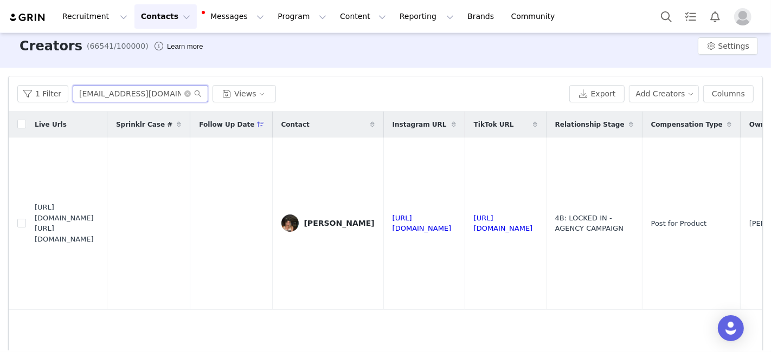
click at [87, 87] on input "emmadresser2022@gmail.com" at bounding box center [140, 93] width 135 height 17
paste input "lindsey.perlmutter"
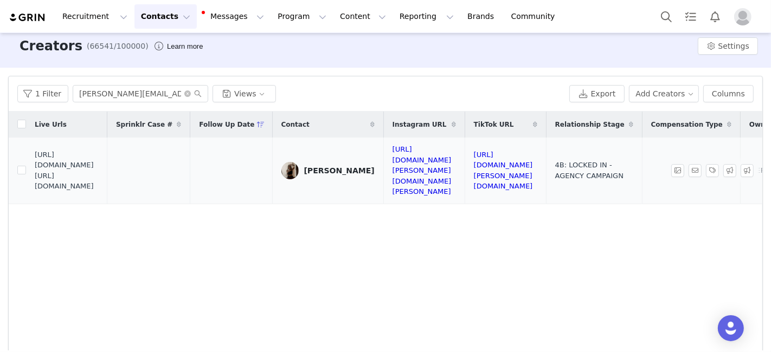
drag, startPoint x: 35, startPoint y: 171, endPoint x: 115, endPoint y: 193, distance: 83.4
click at [99, 192] on span "https://fashionnovadev.grin.live/7a6c3e99-2bfa-4a09-9f93-4d8c4221d772 https://b…" at bounding box center [67, 171] width 64 height 42
click at [114, 88] on input "lindsey.perlmutter@gmail.com" at bounding box center [140, 93] width 135 height 17
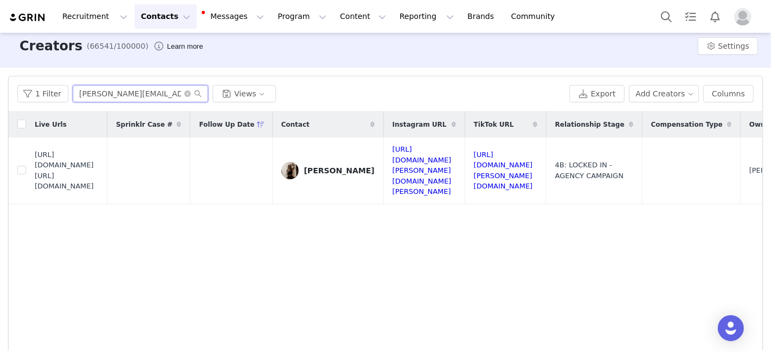
click at [114, 88] on input "lindsey.perlmutter@gmail.com" at bounding box center [140, 93] width 135 height 17
paste input "giulianarfelice"
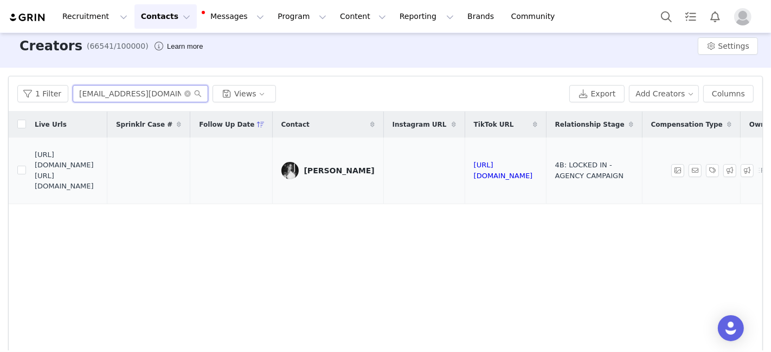
type input "giulianarfelice@gmail.com"
drag, startPoint x: 35, startPoint y: 171, endPoint x: 120, endPoint y: 191, distance: 87.4
click at [99, 191] on span "https://fashionnovadev.grin.live/3552252f-962b-48d2-9689-14f367c7eddb https://b…" at bounding box center [67, 171] width 64 height 42
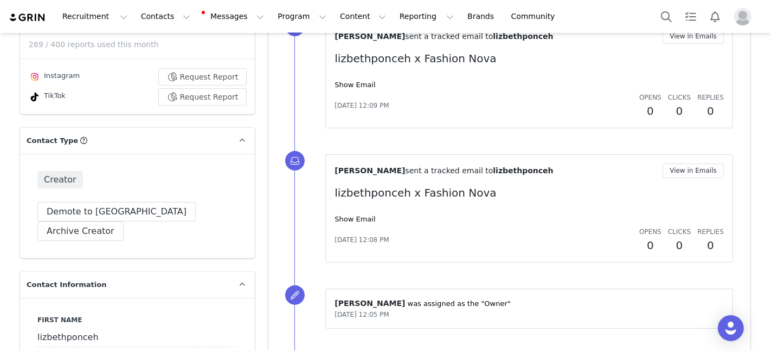
scroll to position [388, 0]
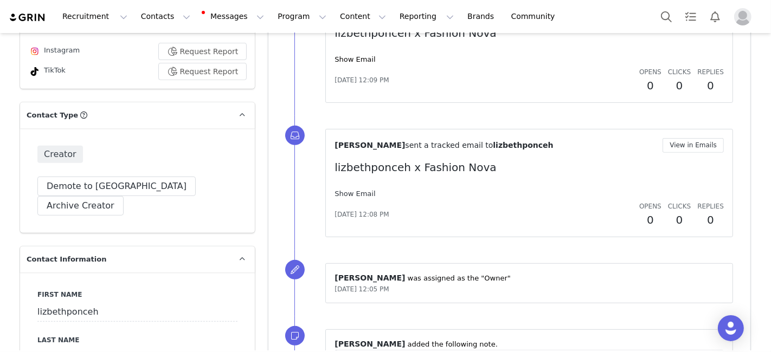
click at [337, 190] on link "Show Email" at bounding box center [354, 194] width 41 height 8
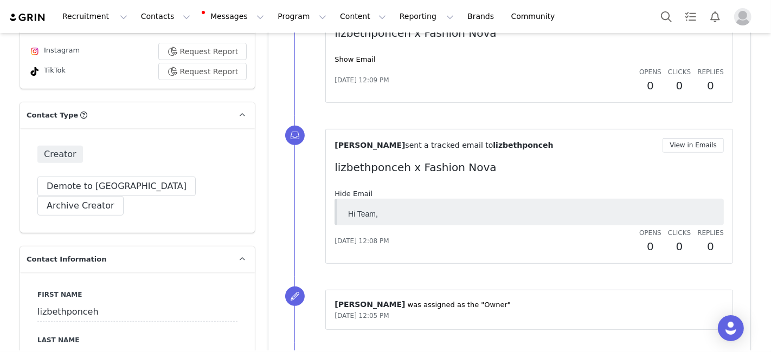
scroll to position [0, 0]
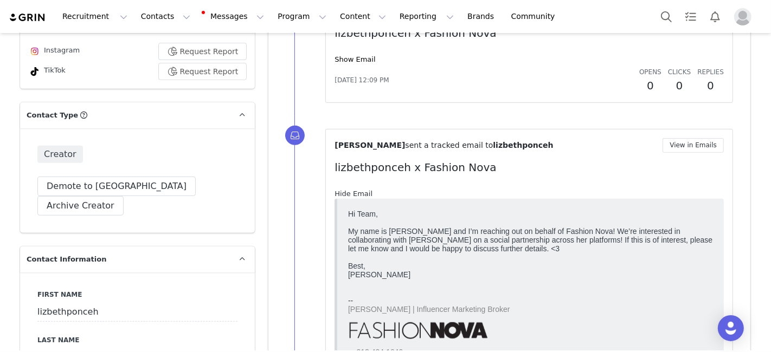
click at [337, 190] on link "Hide Email" at bounding box center [353, 194] width 38 height 8
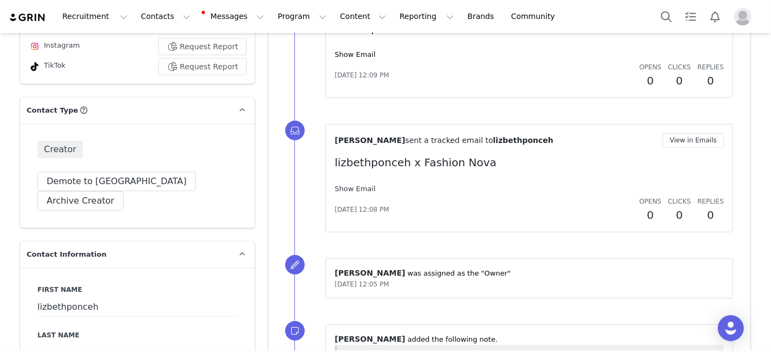
scroll to position [393, 0]
click at [337, 190] on div "Show Email" at bounding box center [528, 188] width 389 height 11
click at [343, 188] on link "Show Email" at bounding box center [354, 188] width 41 height 8
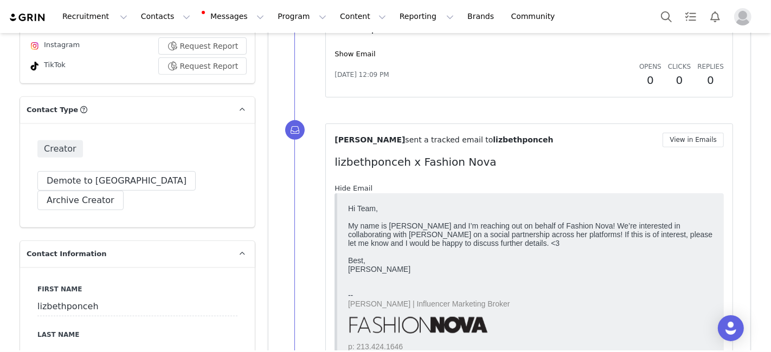
scroll to position [0, 0]
click at [343, 188] on link "Hide Email" at bounding box center [353, 188] width 38 height 8
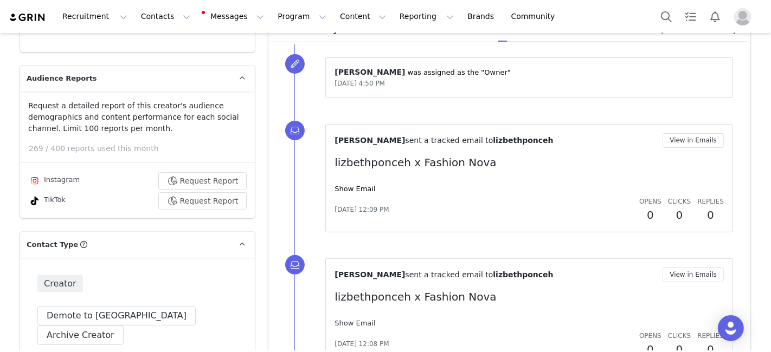
scroll to position [221, 0]
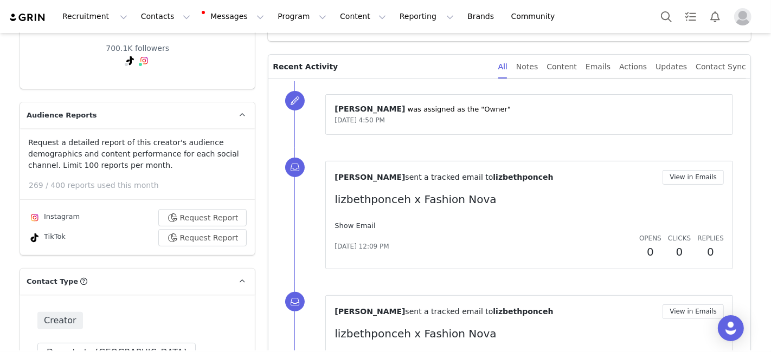
click at [344, 223] on link "Show Email" at bounding box center [354, 226] width 41 height 8
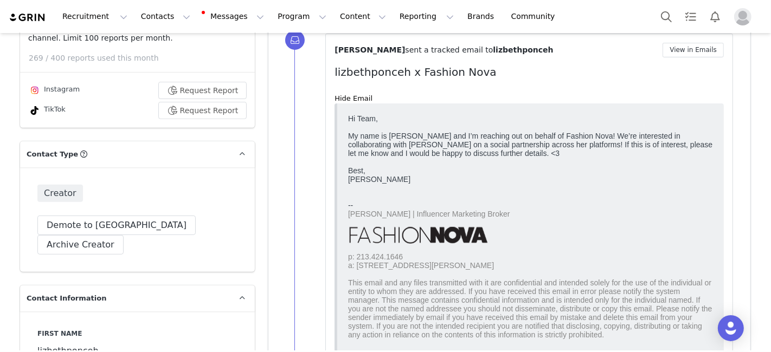
scroll to position [323, 0]
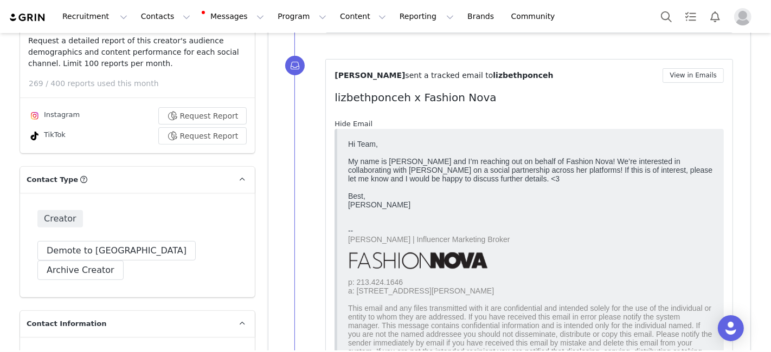
click at [351, 121] on link "Hide Email" at bounding box center [353, 124] width 38 height 8
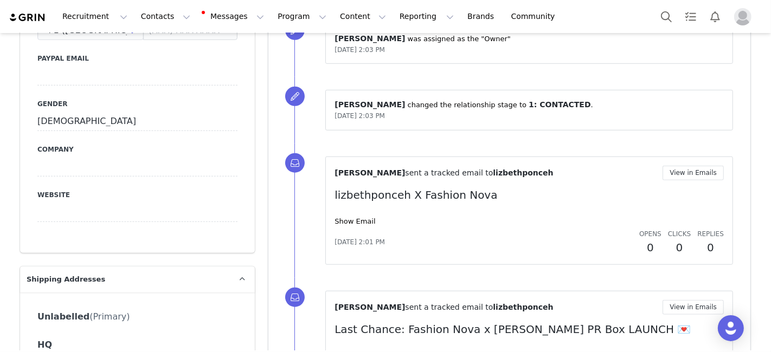
scroll to position [817, 0]
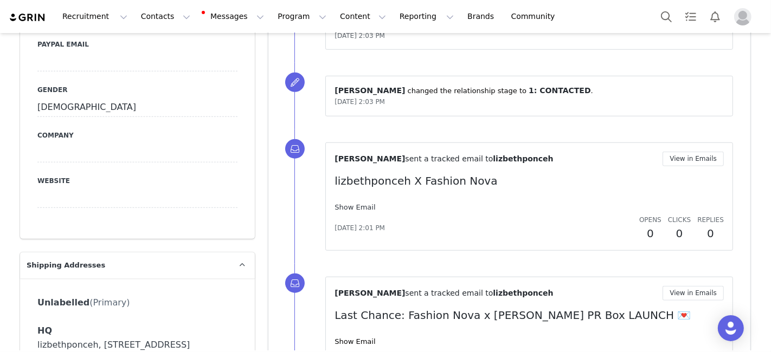
click at [340, 204] on link "Show Email" at bounding box center [354, 207] width 41 height 8
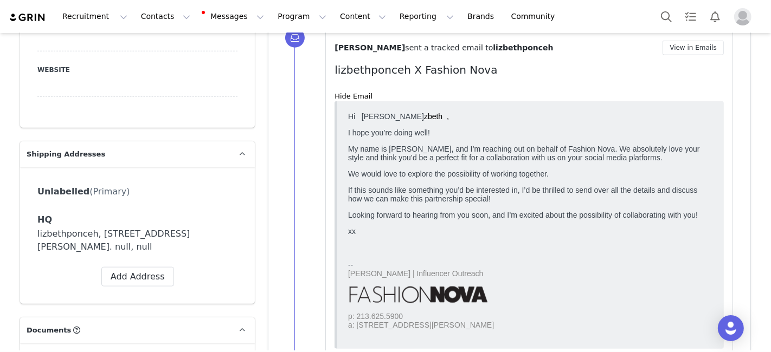
scroll to position [930, 0]
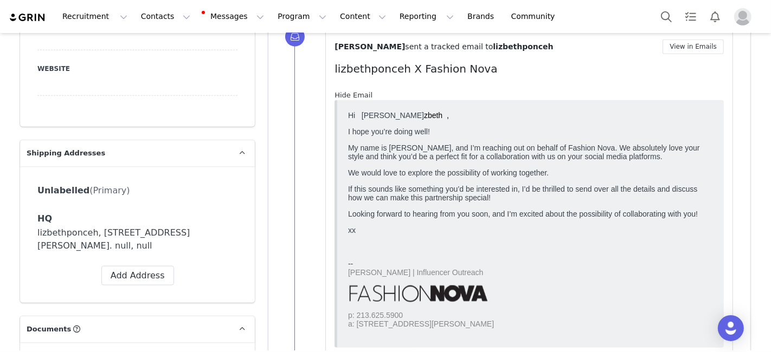
click at [360, 91] on link "Hide Email" at bounding box center [353, 95] width 38 height 8
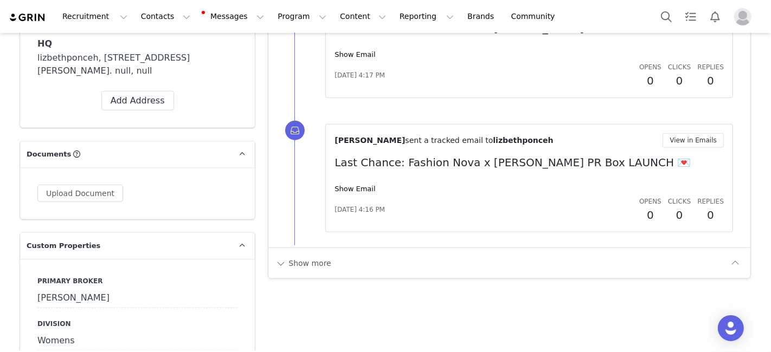
scroll to position [1114, 0]
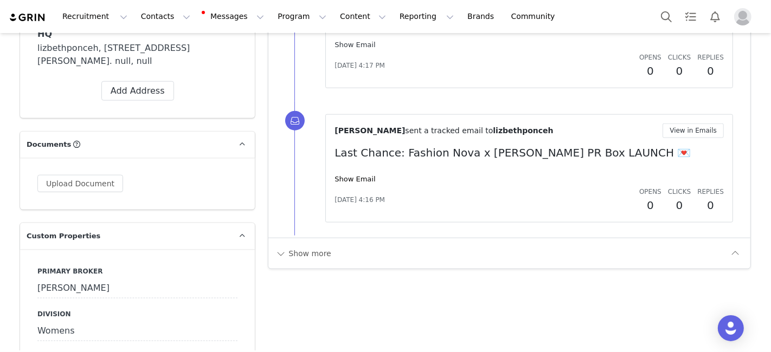
click at [357, 42] on link "Show Email" at bounding box center [354, 45] width 41 height 8
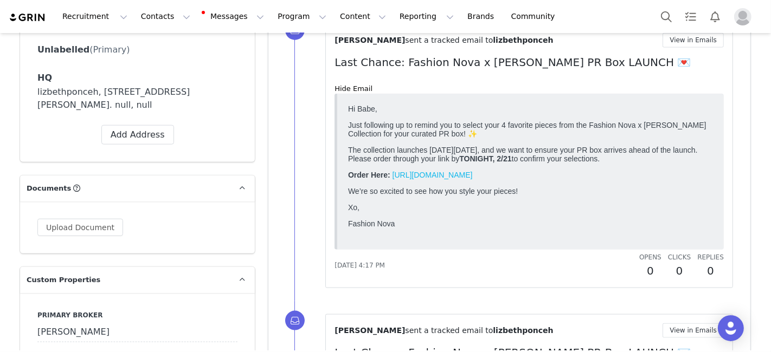
scroll to position [1065, 0]
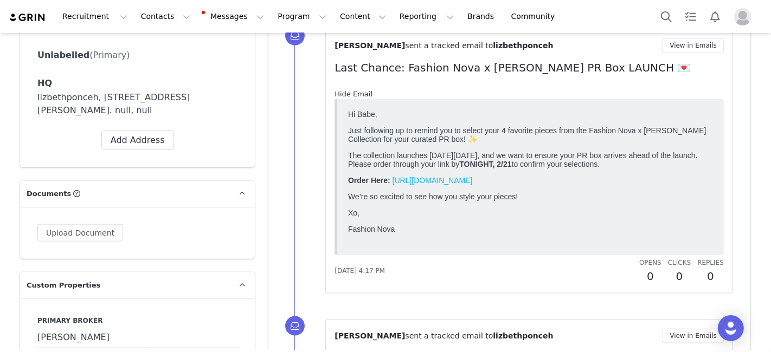
click at [356, 90] on link "Hide Email" at bounding box center [353, 94] width 38 height 8
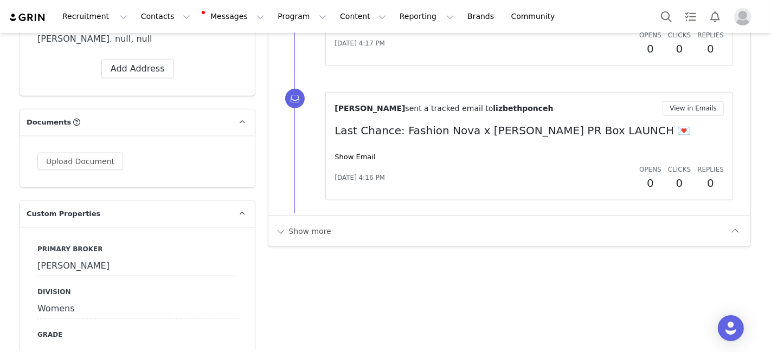
scroll to position [1164, 0]
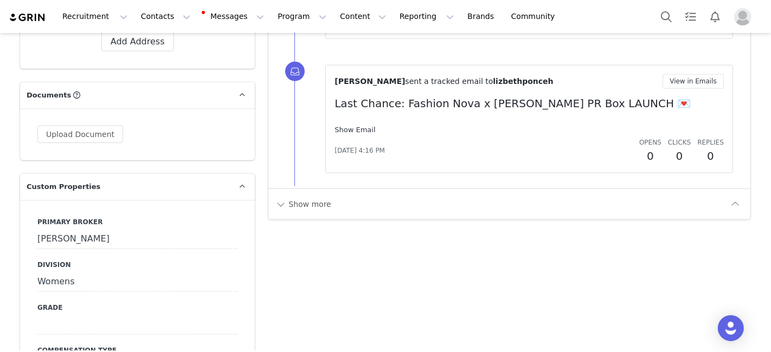
click at [350, 126] on link "Show Email" at bounding box center [354, 130] width 41 height 8
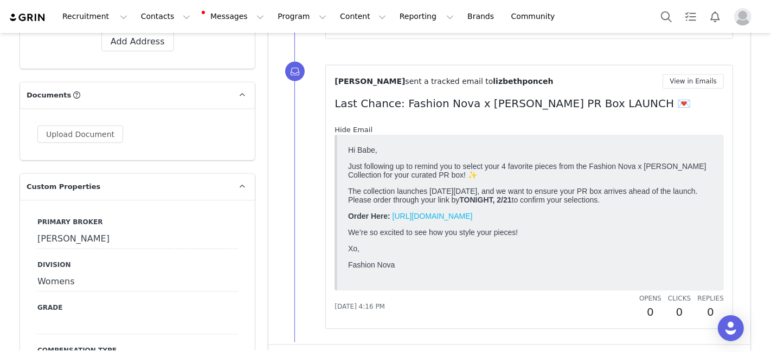
scroll to position [0, 0]
click at [350, 126] on link "Hide Email" at bounding box center [353, 130] width 38 height 8
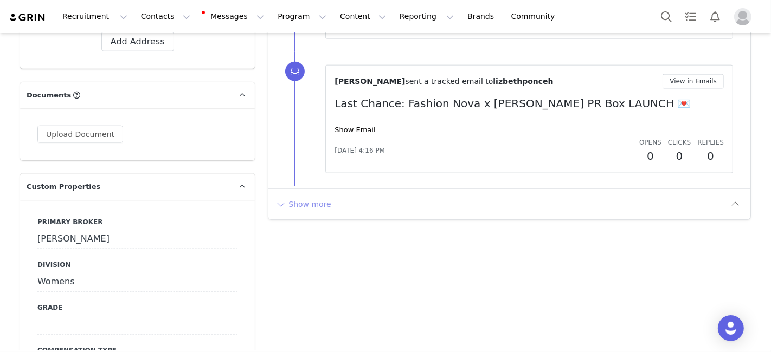
click at [304, 201] on button "Show more" at bounding box center [303, 204] width 57 height 17
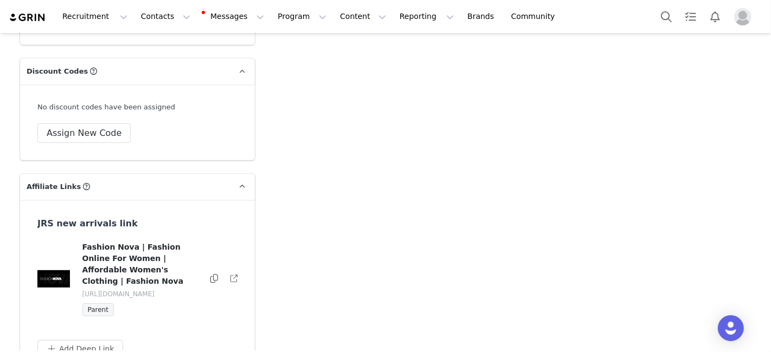
scroll to position [4163, 0]
